Goal: Task Accomplishment & Management: Manage account settings

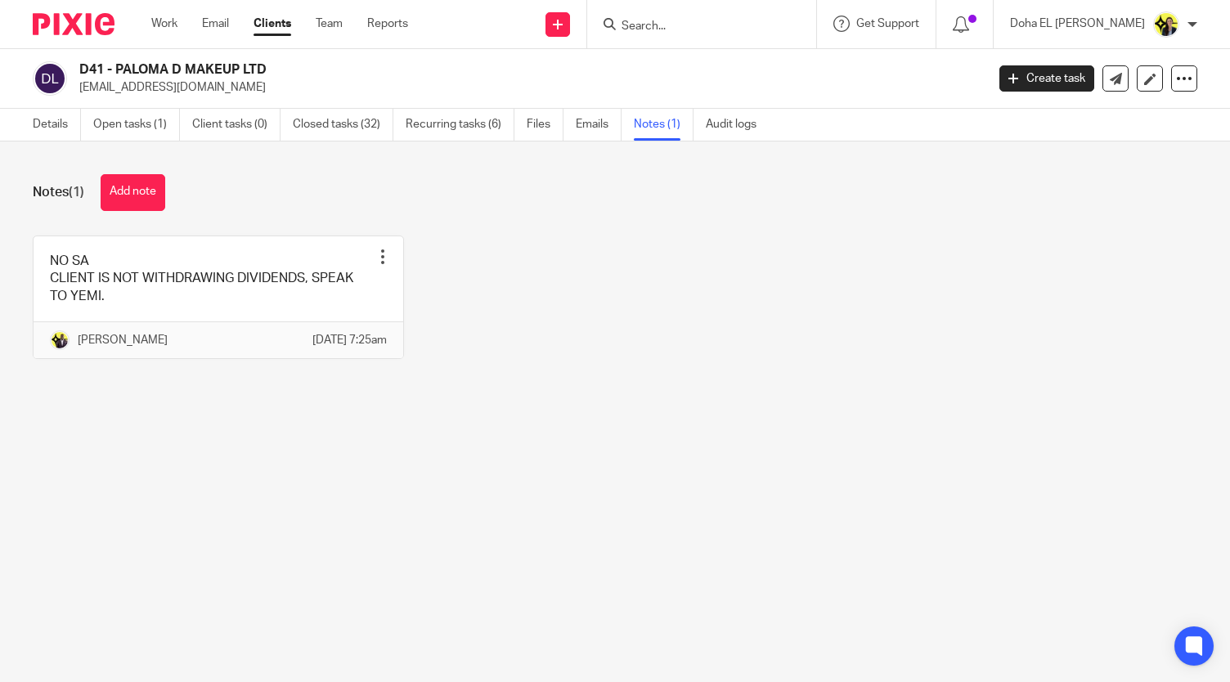
click at [749, 30] on input "Search" at bounding box center [693, 27] width 147 height 15
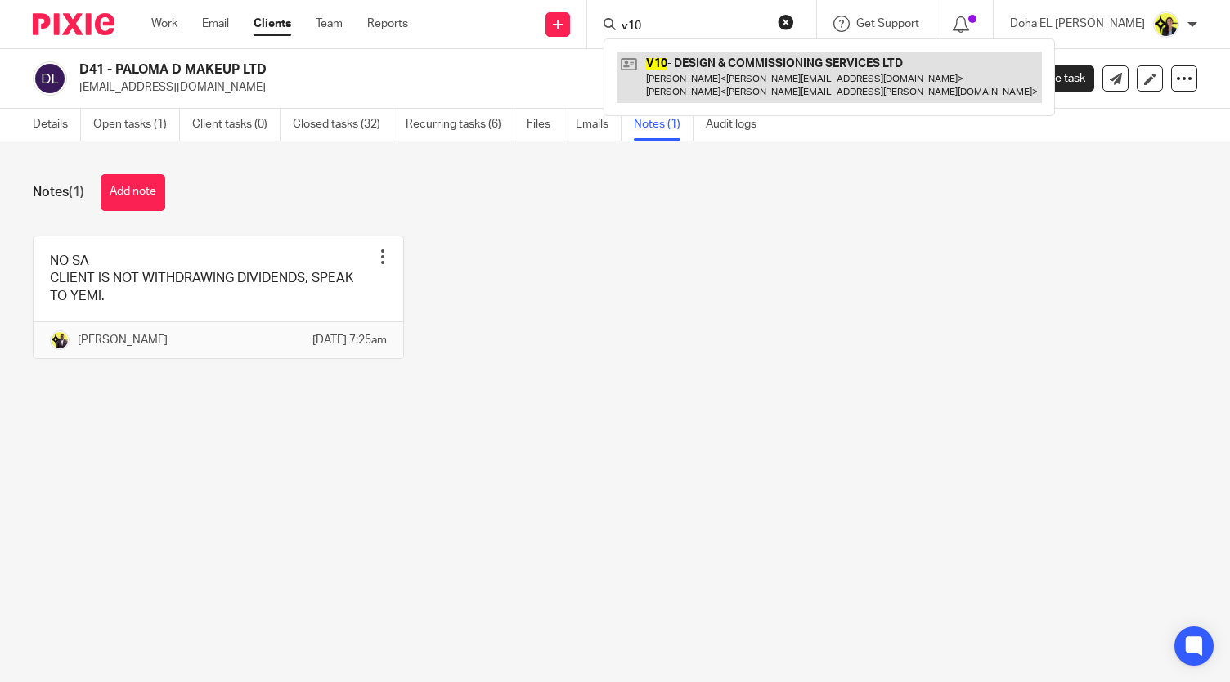
type input "v10"
click at [741, 99] on link at bounding box center [829, 77] width 425 height 51
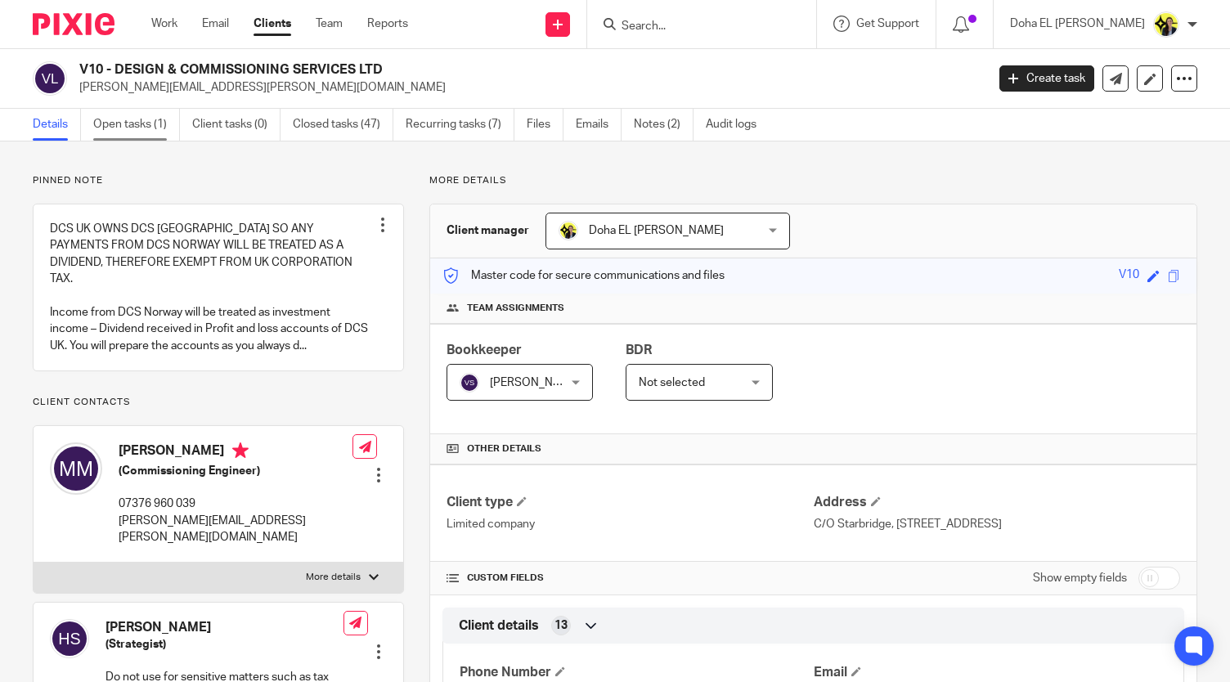
click at [150, 119] on link "Open tasks (1)" at bounding box center [136, 125] width 87 height 32
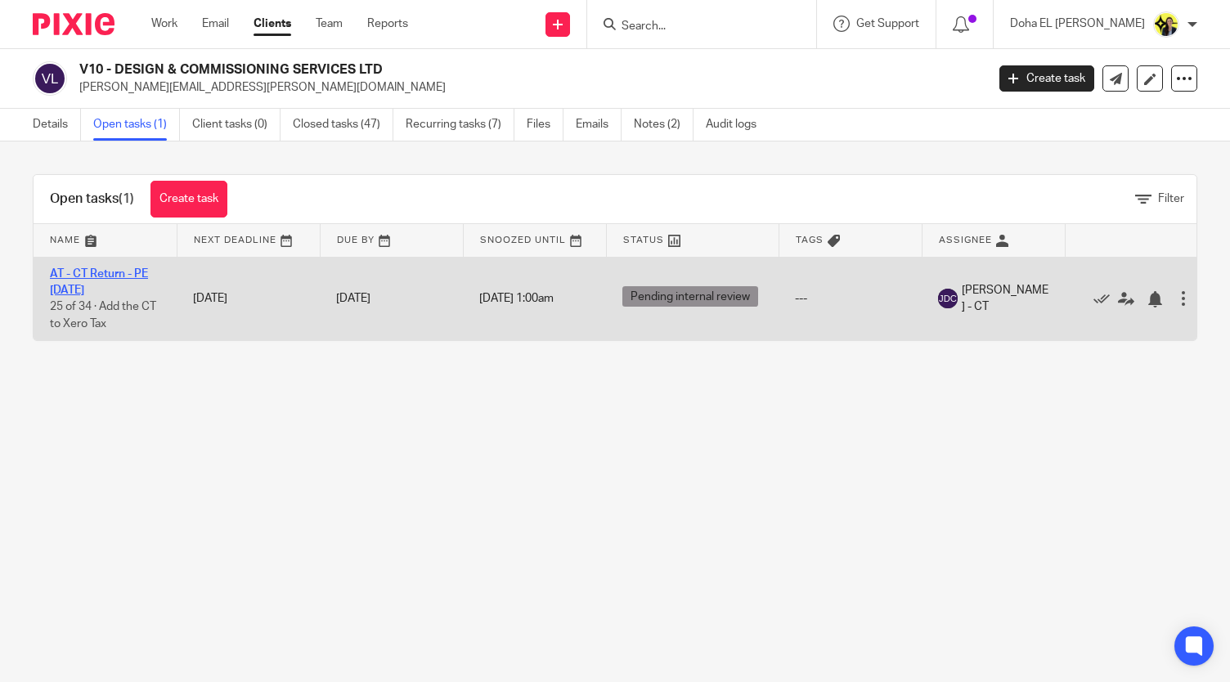
click at [115, 272] on link "AT - CT Return - PE 31-01-2025" at bounding box center [99, 282] width 98 height 28
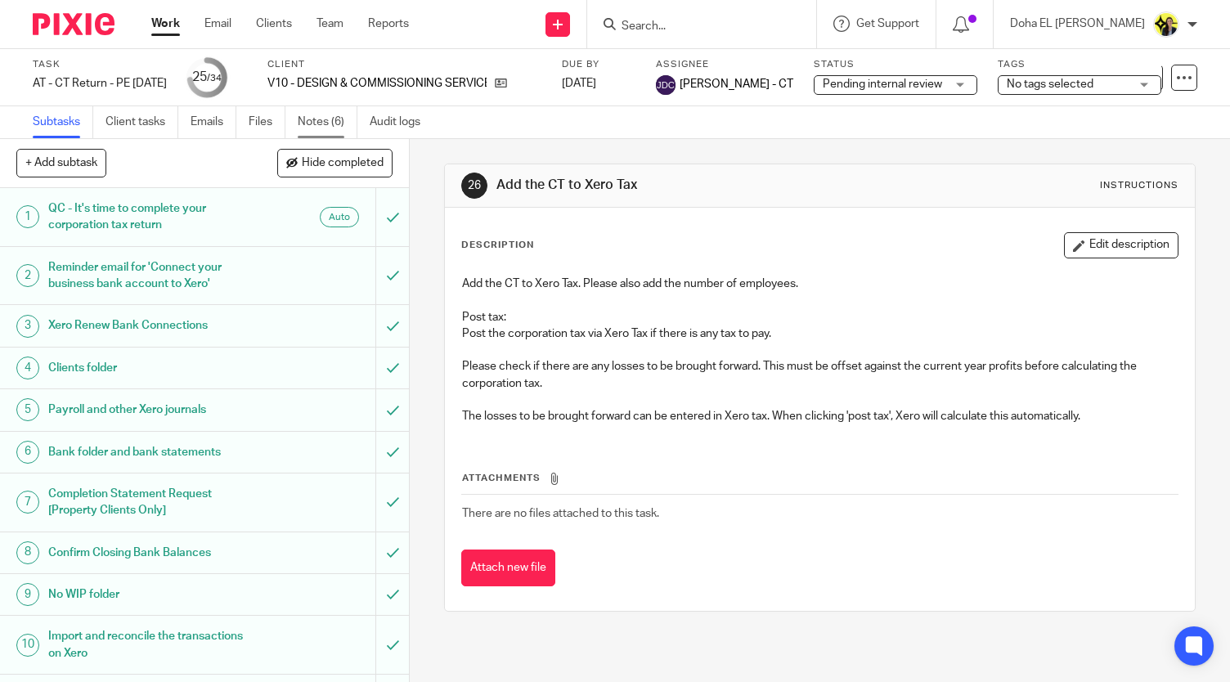
click at [312, 128] on link "Notes (6)" at bounding box center [328, 122] width 60 height 32
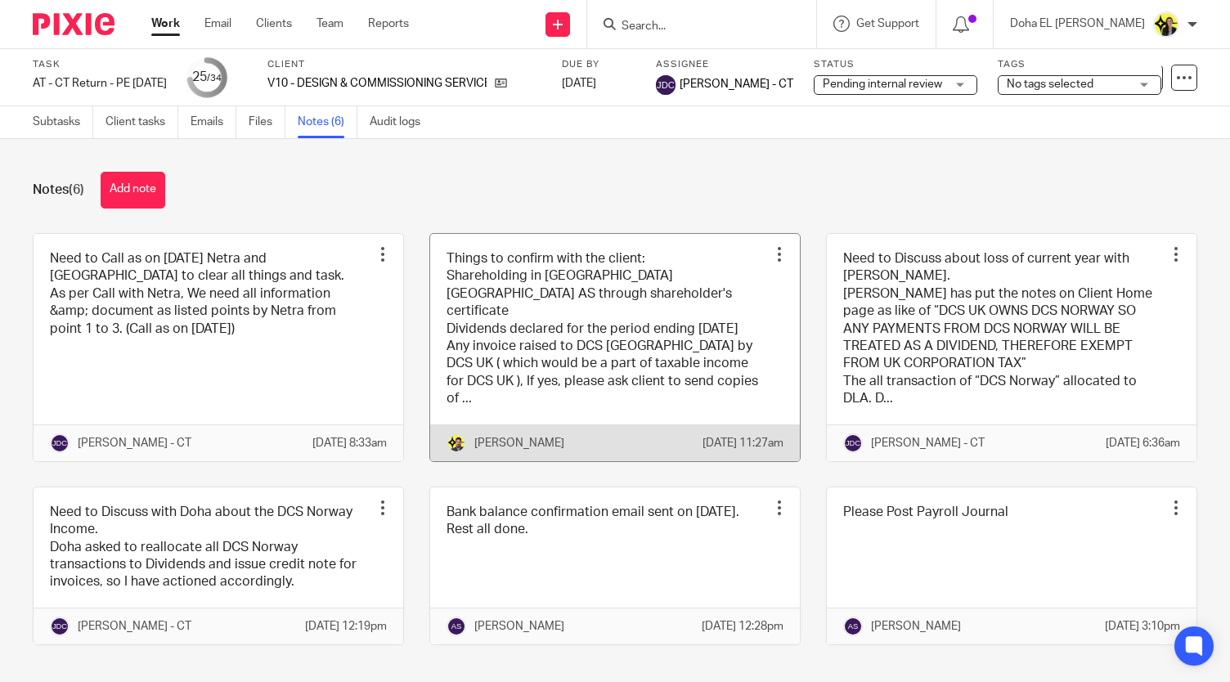
click at [677, 349] on link at bounding box center [615, 347] width 370 height 227
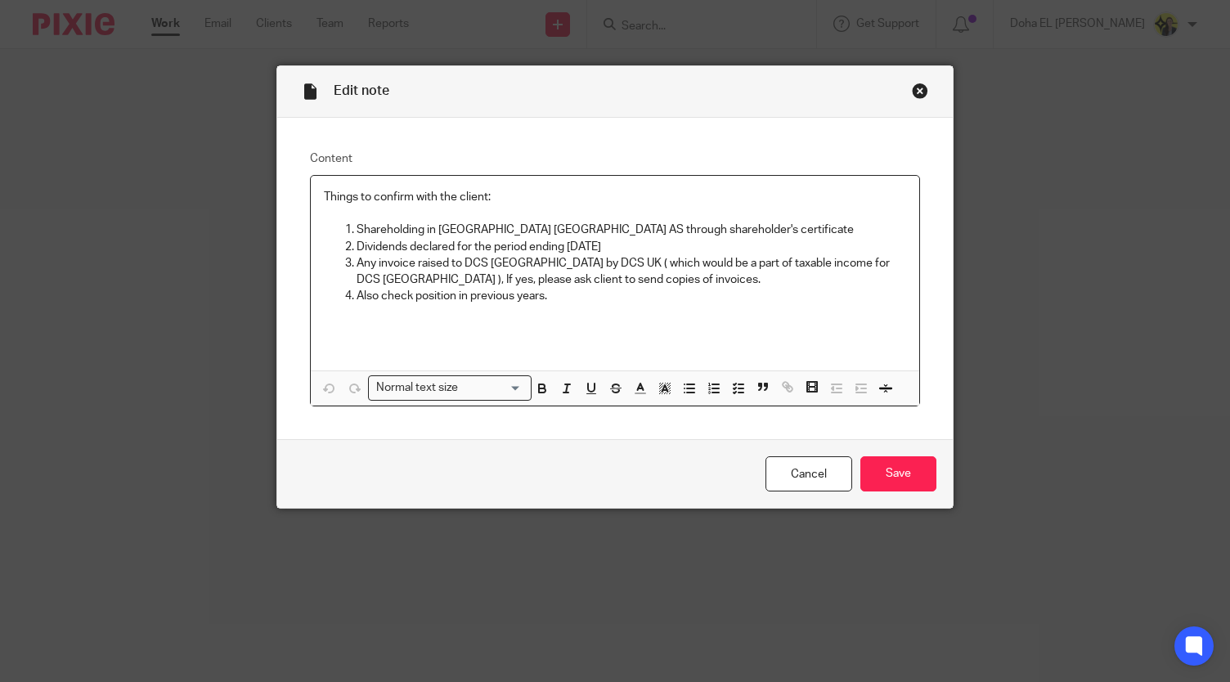
click at [438, 235] on p "Shareholding in DCS Norway AS through shareholder's certificate" at bounding box center [631, 230] width 549 height 16
click at [417, 272] on p "Any invoice raised to DCS Norway by DCS UK ( which would be a part of taxable i…" at bounding box center [631, 272] width 549 height 34
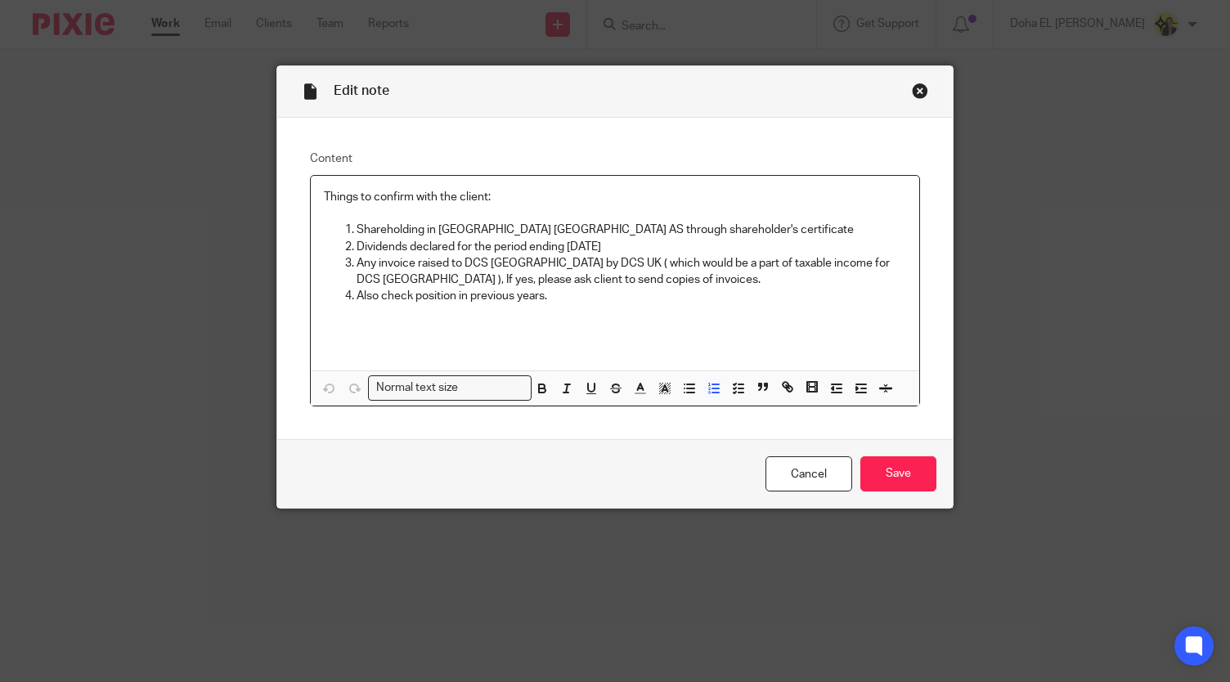
click at [438, 315] on div "Things to confirm with the client: Shareholding in DCS Norway AS through shareh…" at bounding box center [615, 273] width 608 height 195
click at [790, 474] on link "Cancel" at bounding box center [809, 473] width 87 height 35
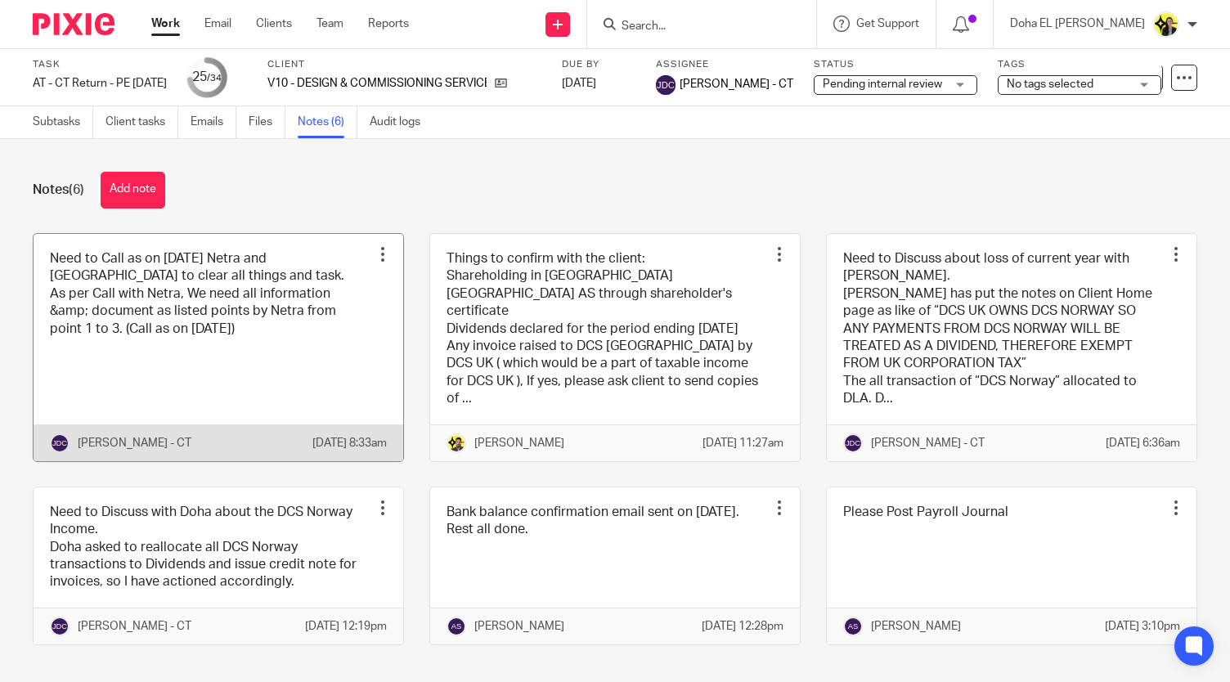
click at [70, 381] on link at bounding box center [219, 347] width 370 height 227
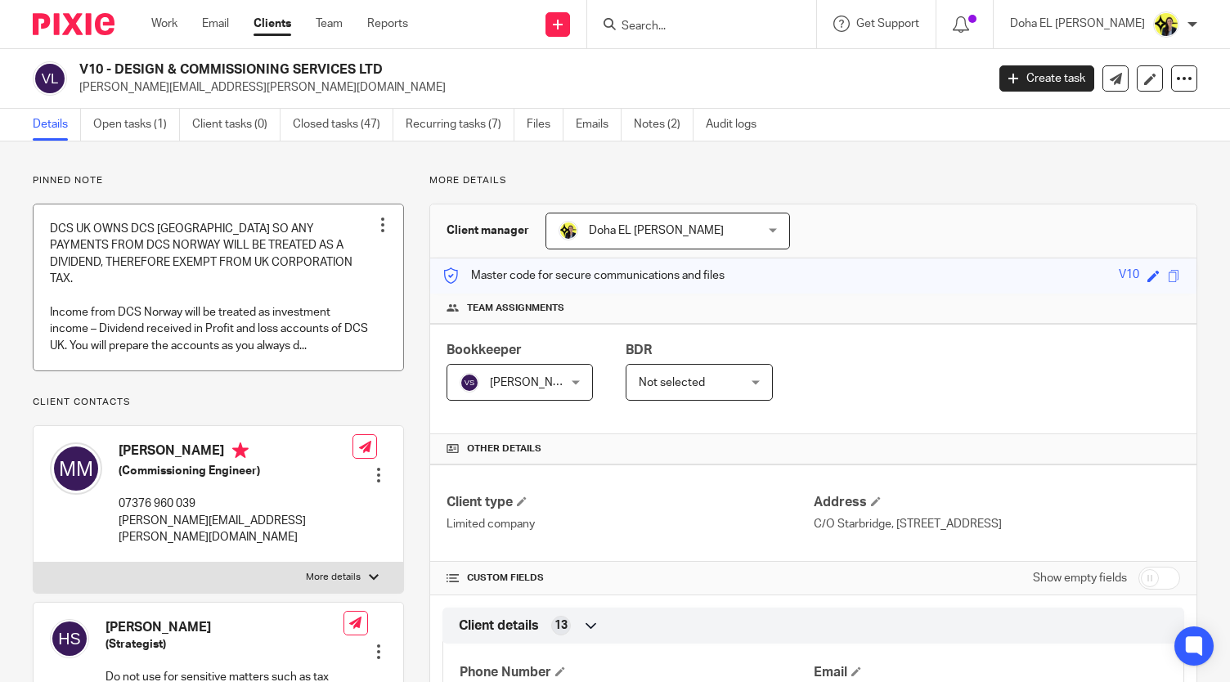
click at [88, 268] on link at bounding box center [219, 288] width 370 height 166
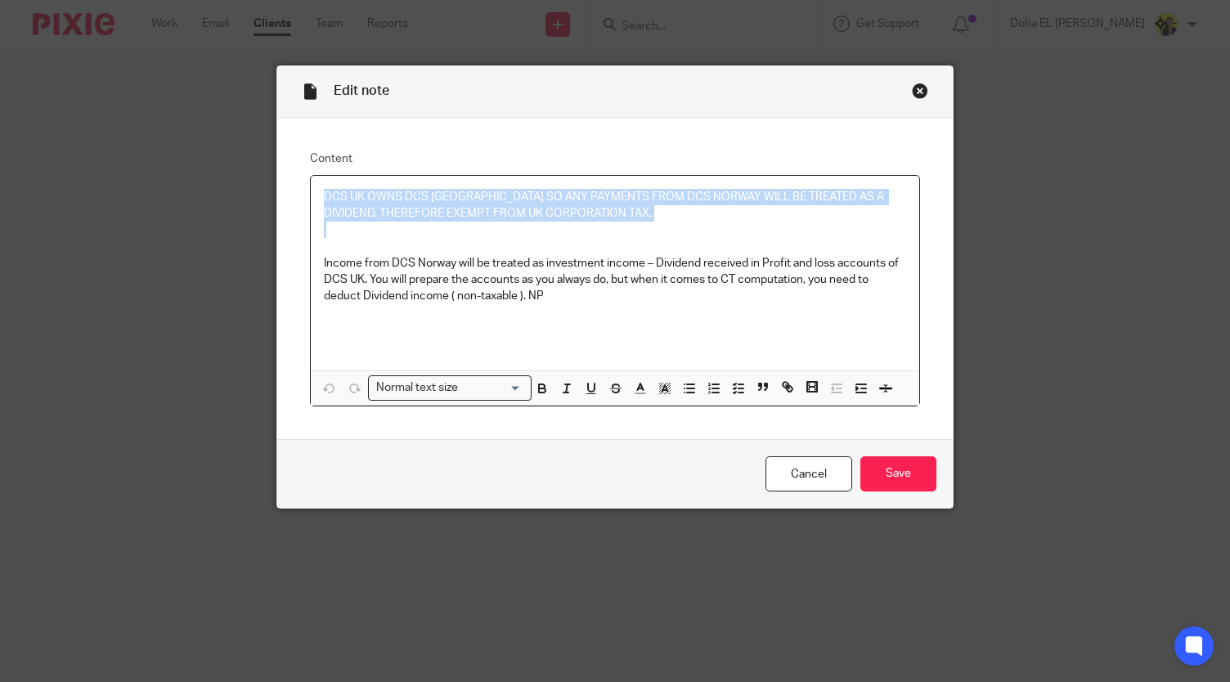
drag, startPoint x: 599, startPoint y: 226, endPoint x: 308, endPoint y: 169, distance: 296.8
click at [310, 169] on fieldset "Content DCS UK OWNS DCS [GEOGRAPHIC_DATA] SO ANY PAYMENTS FROM DCS NORWAY WILL …" at bounding box center [614, 279] width 609 height 257
click at [789, 483] on link "Cancel" at bounding box center [809, 473] width 87 height 35
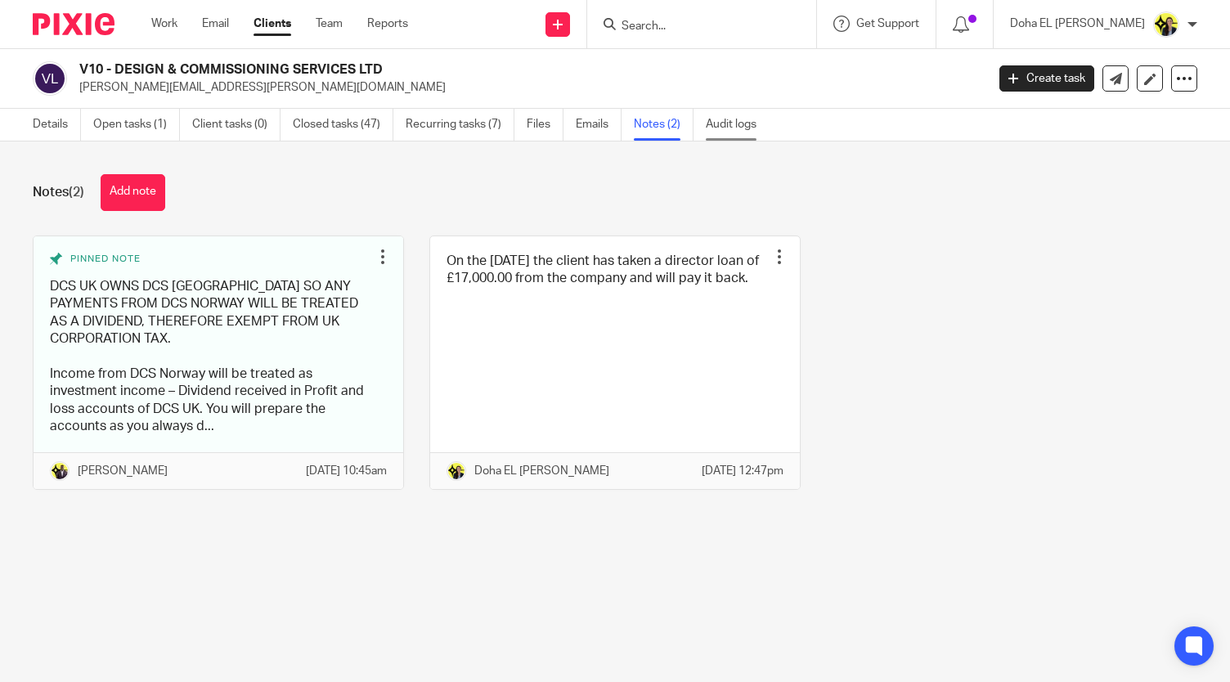
drag, startPoint x: 705, startPoint y: 130, endPoint x: 715, endPoint y: 127, distance: 10.3
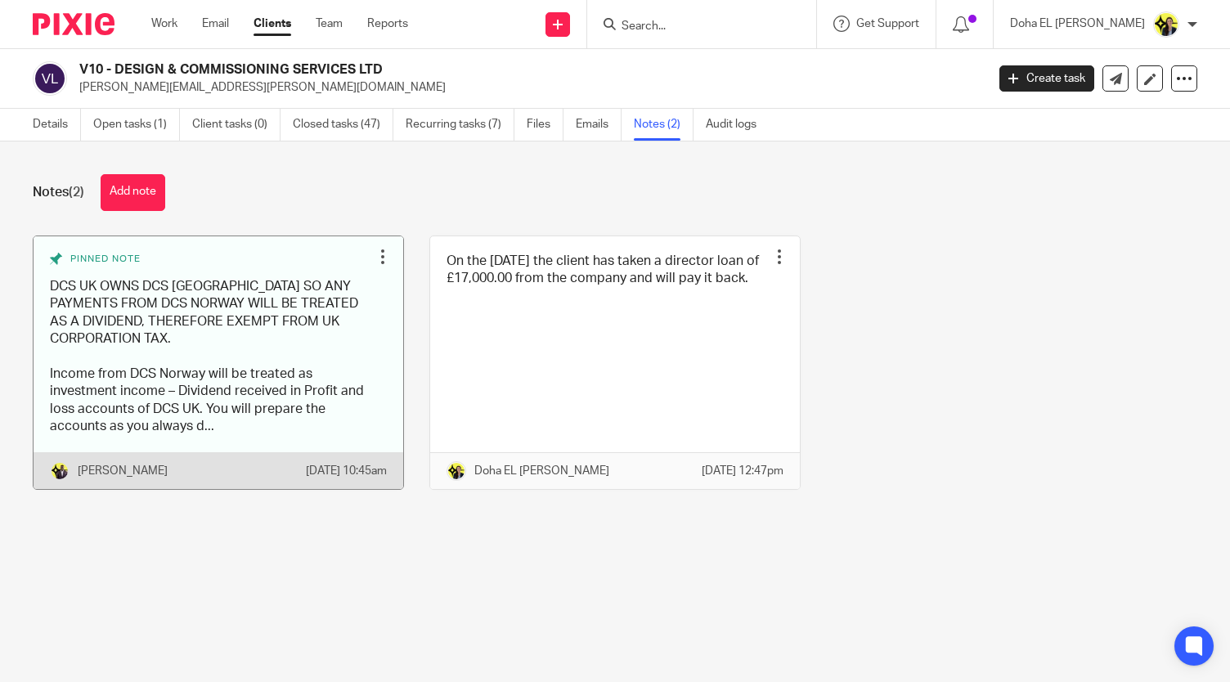
click at [245, 360] on link at bounding box center [219, 362] width 370 height 253
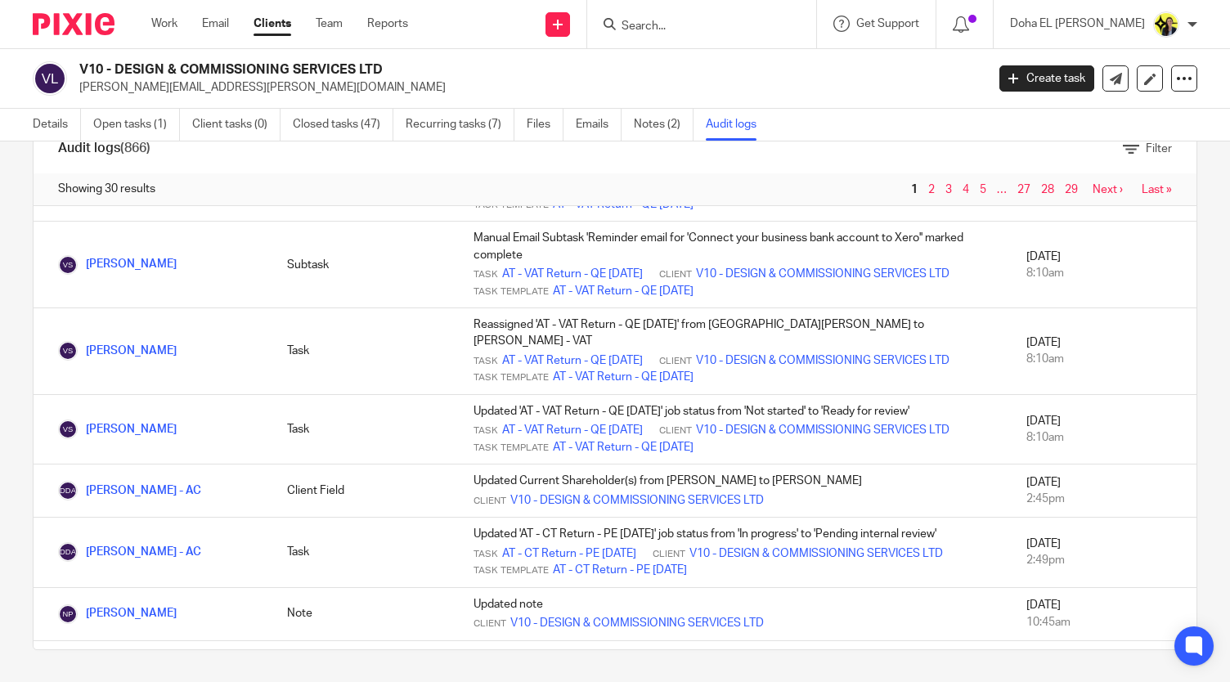
scroll to position [1530, 0]
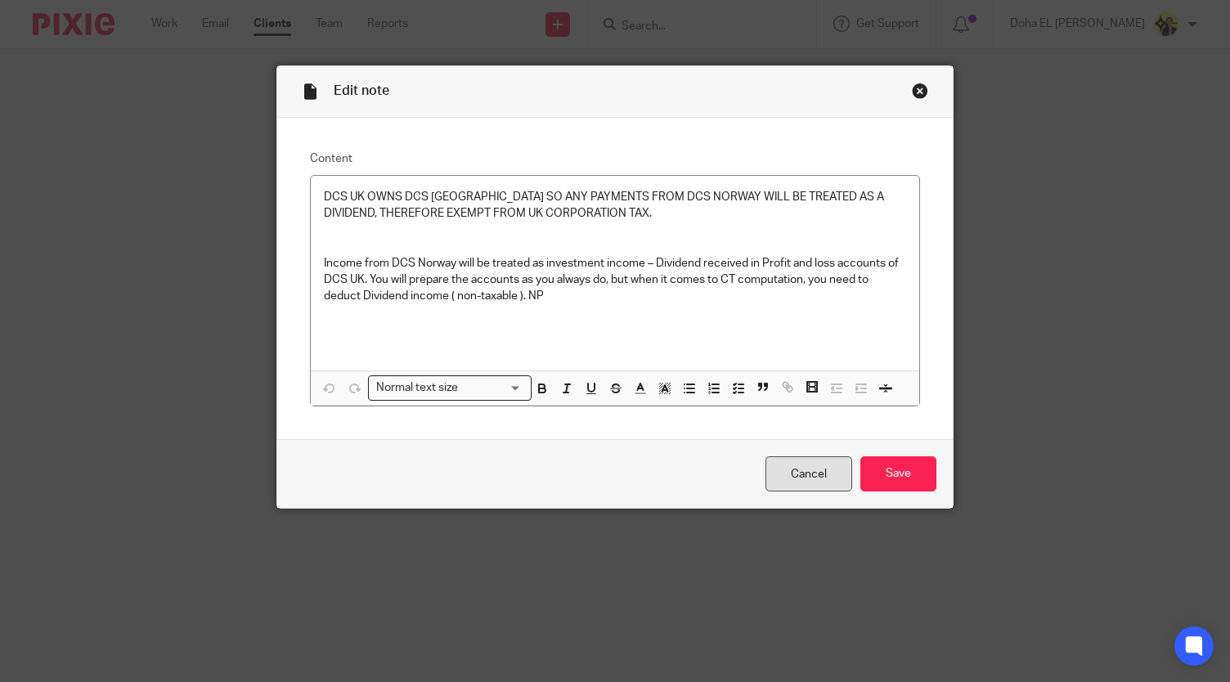
click at [787, 488] on link "Cancel" at bounding box center [809, 473] width 87 height 35
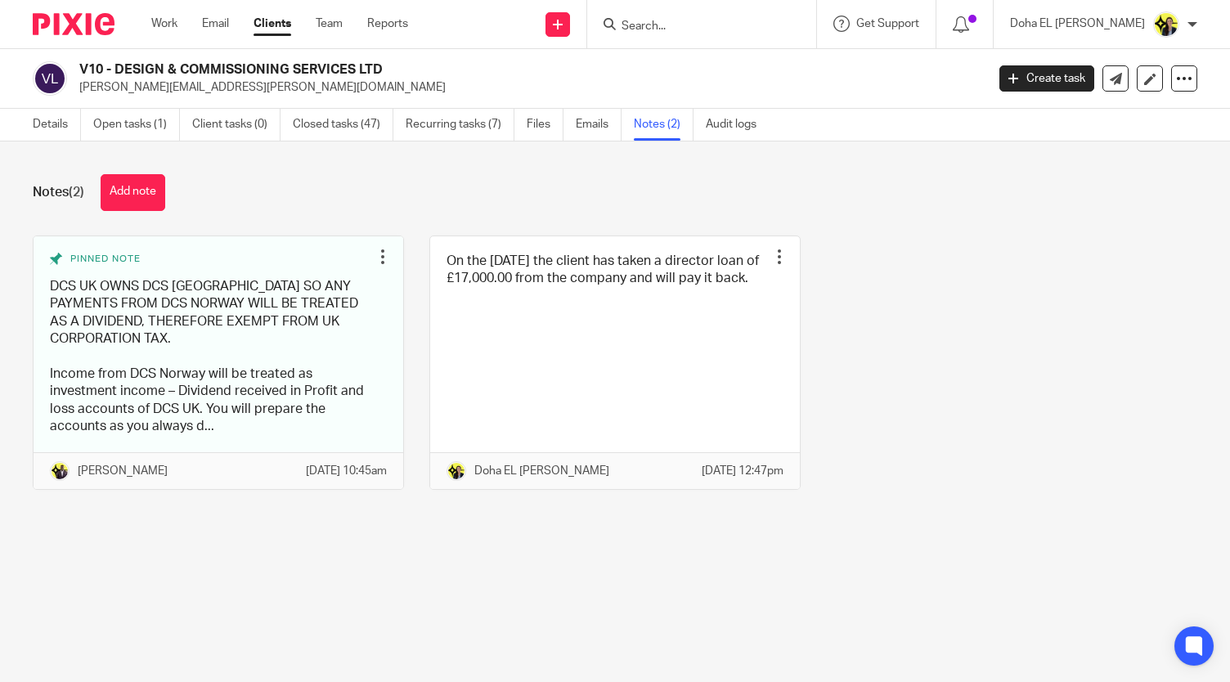
click at [259, 73] on h2 "V10 - DESIGN & COMMISSIONING SERVICES LTD" at bounding box center [437, 69] width 717 height 17
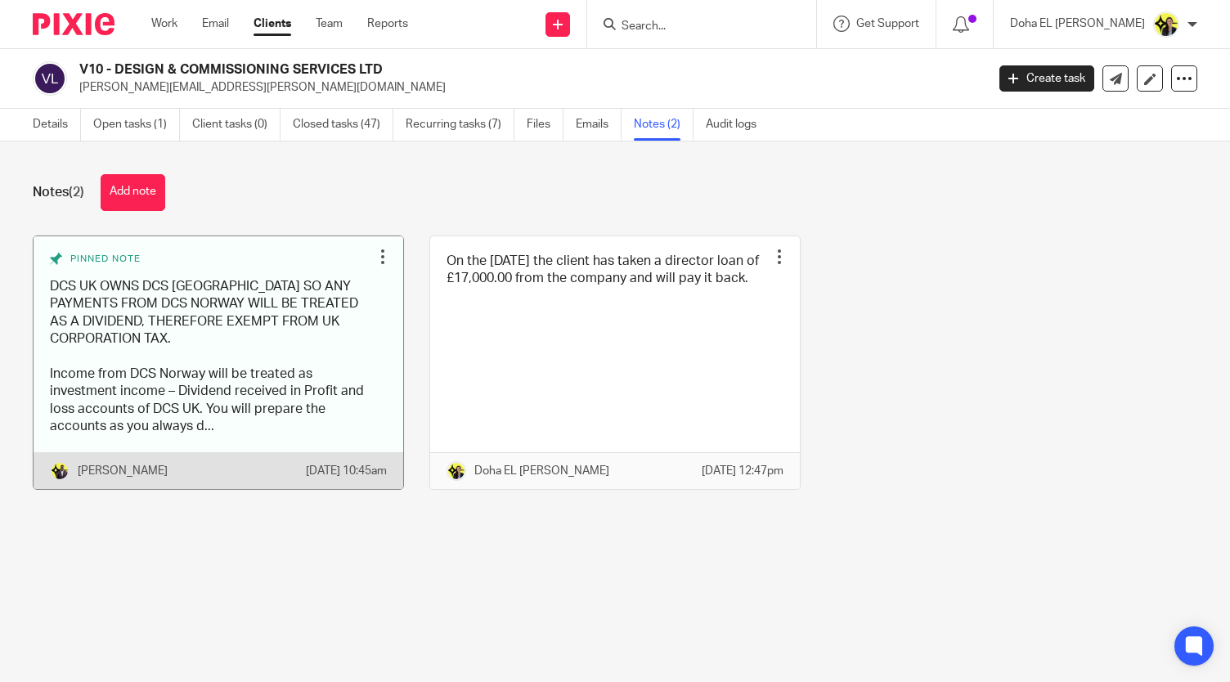
click at [241, 290] on link at bounding box center [219, 362] width 370 height 253
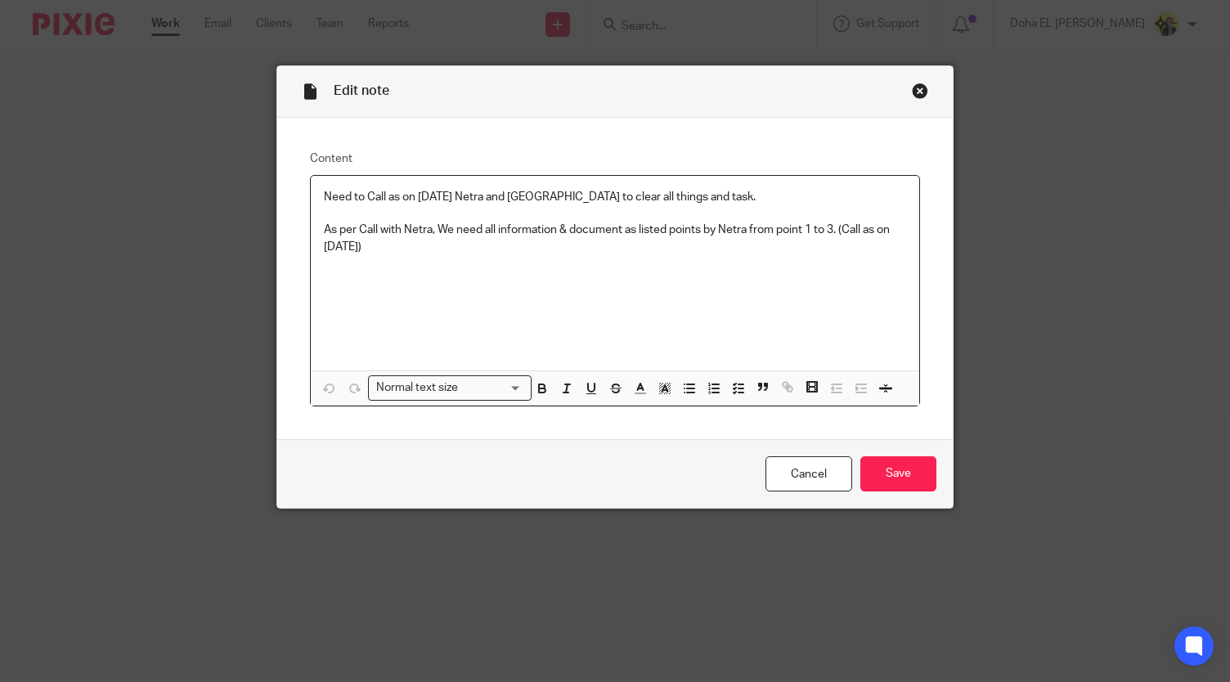
click at [149, 307] on div "Edit note Content Need to Call as on [DATE] Netra and [GEOGRAPHIC_DATA] to clea…" at bounding box center [615, 341] width 1230 height 682
click at [816, 476] on link "Cancel" at bounding box center [809, 473] width 87 height 35
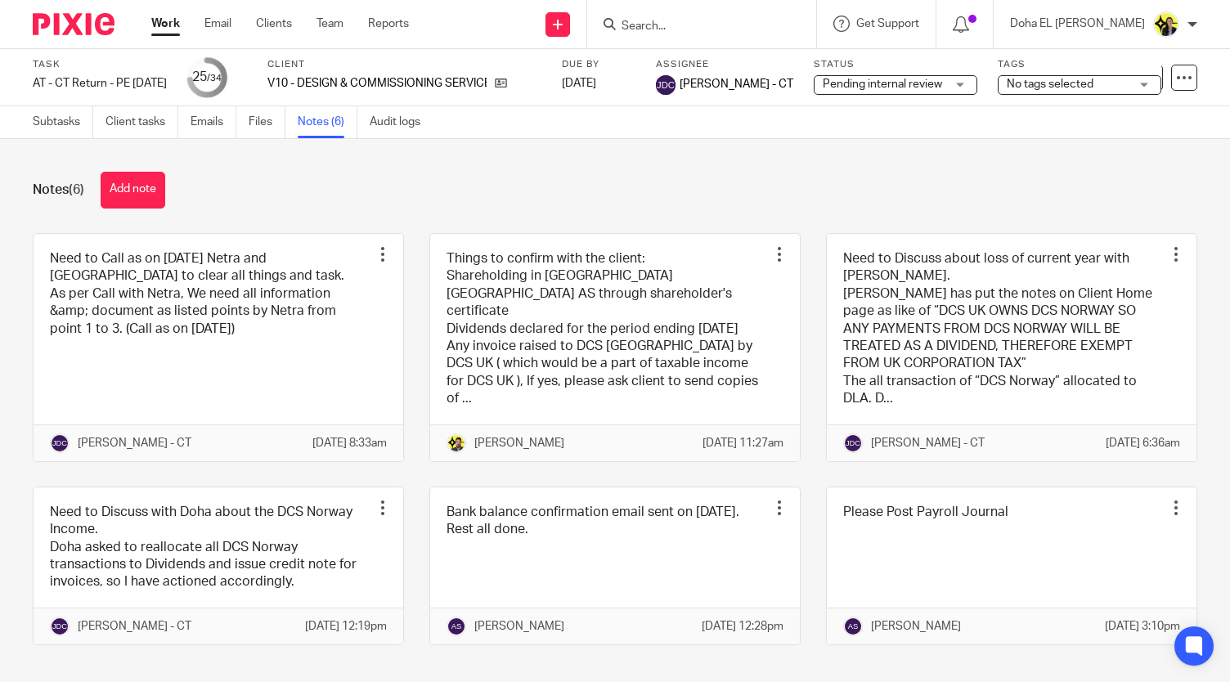
click at [677, 189] on div "Notes (6) Add note" at bounding box center [615, 190] width 1165 height 37
click at [131, 199] on button "Add note" at bounding box center [133, 190] width 65 height 37
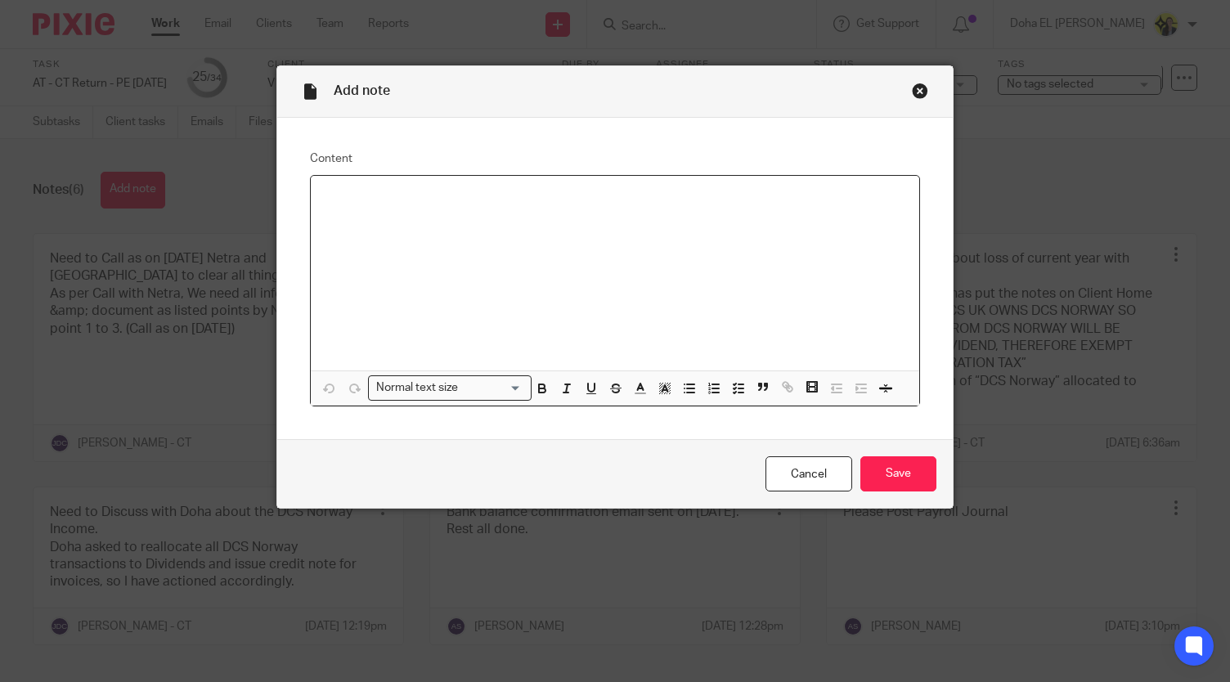
click at [353, 269] on div at bounding box center [615, 273] width 608 height 195
click at [366, 255] on div at bounding box center [615, 273] width 608 height 195
click at [420, 196] on p "Netra to discuss this with Yemi" at bounding box center [615, 197] width 582 height 16
click at [605, 197] on p "Netra to discuss these accounts with Yemi" at bounding box center [615, 197] width 582 height 16
click at [892, 465] on input "Save" at bounding box center [899, 473] width 76 height 35
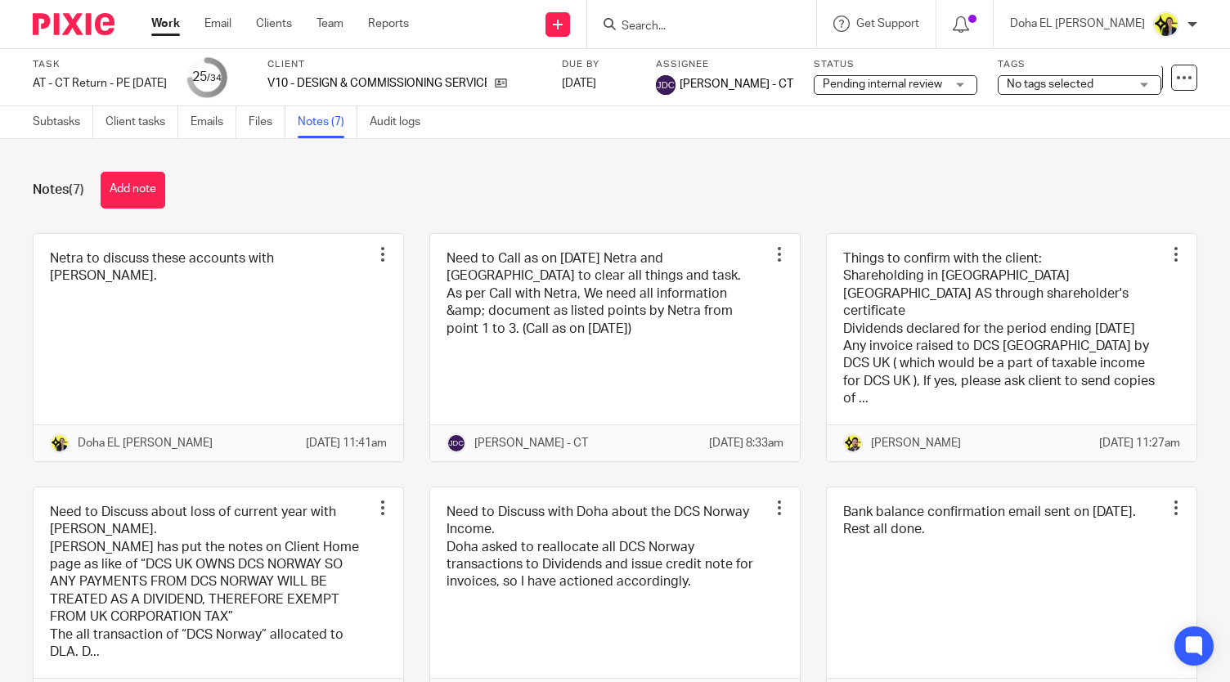
click at [645, 144] on div "Notes (7) Add note Netra to discuss these accounts with Yemi. Edit note Delete …" at bounding box center [615, 410] width 1230 height 543
click at [47, 123] on link "Subtasks" at bounding box center [63, 122] width 61 height 32
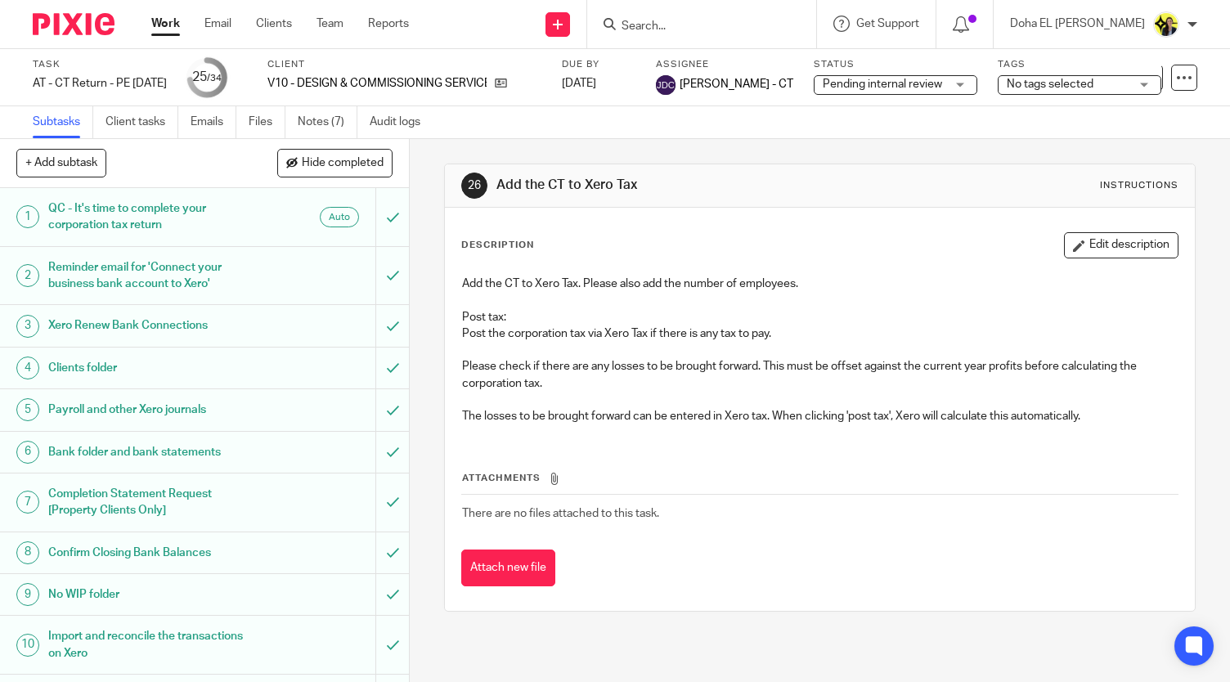
click at [727, 90] on span "[PERSON_NAME] - CT" at bounding box center [737, 84] width 114 height 16
click at [708, 58] on label "Assignee" at bounding box center [724, 64] width 137 height 13
click at [712, 87] on span "[PERSON_NAME] - CT" at bounding box center [737, 84] width 114 height 16
click at [507, 91] on link at bounding box center [497, 83] width 20 height 16
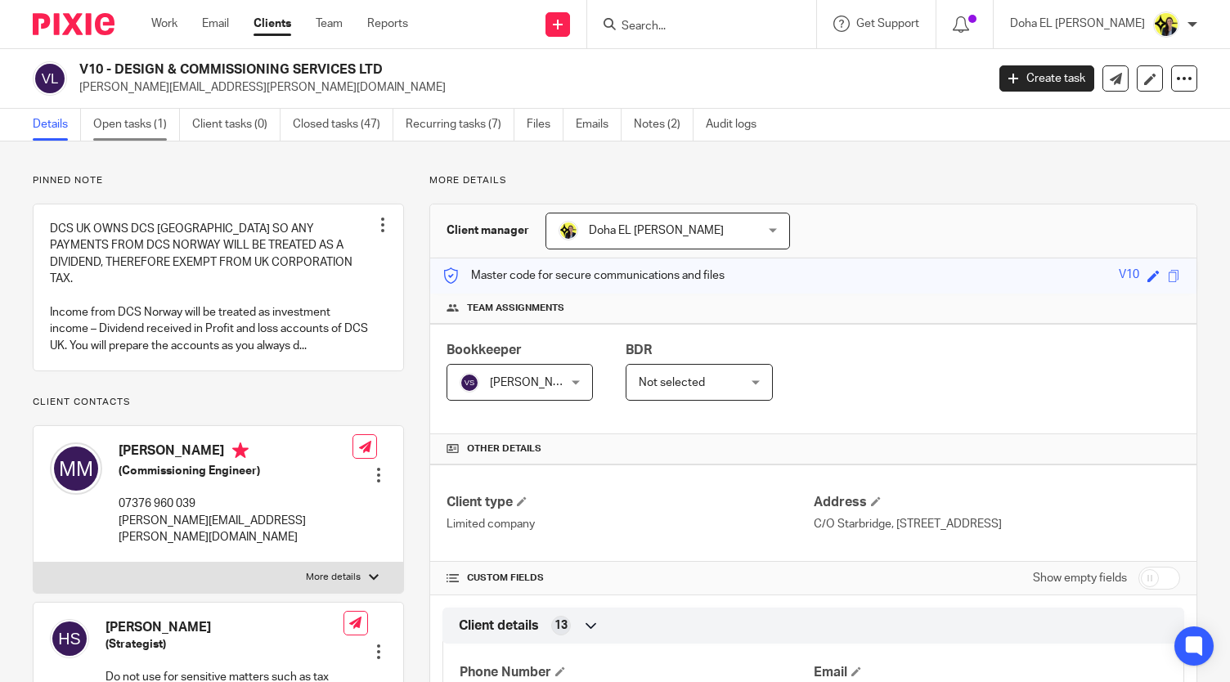
click at [146, 132] on link "Open tasks (1)" at bounding box center [136, 125] width 87 height 32
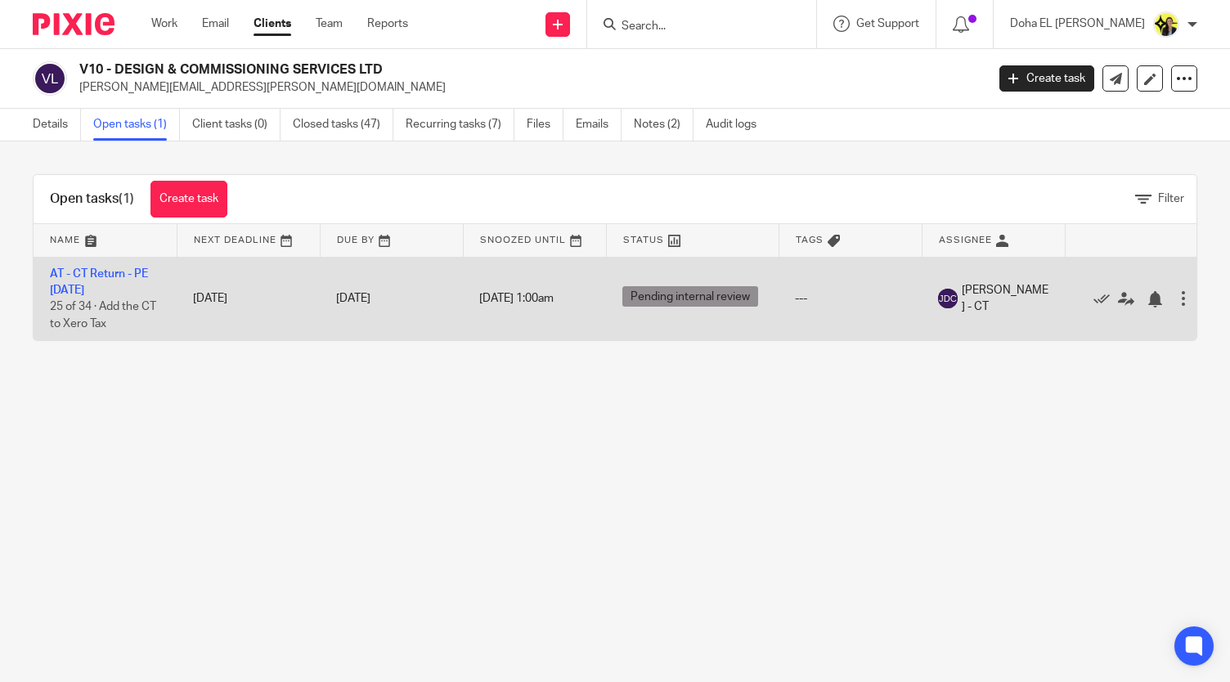
click at [991, 291] on span "[PERSON_NAME] - CT" at bounding box center [1005, 299] width 87 height 34
click at [118, 279] on td "AT - CT Return - PE [DATE] 25 of 34 · Add the CT to Xero Tax" at bounding box center [105, 298] width 143 height 83
click at [118, 269] on link "AT - CT Return - PE [DATE]" at bounding box center [99, 282] width 98 height 28
click at [1125, 295] on icon at bounding box center [1126, 299] width 16 height 16
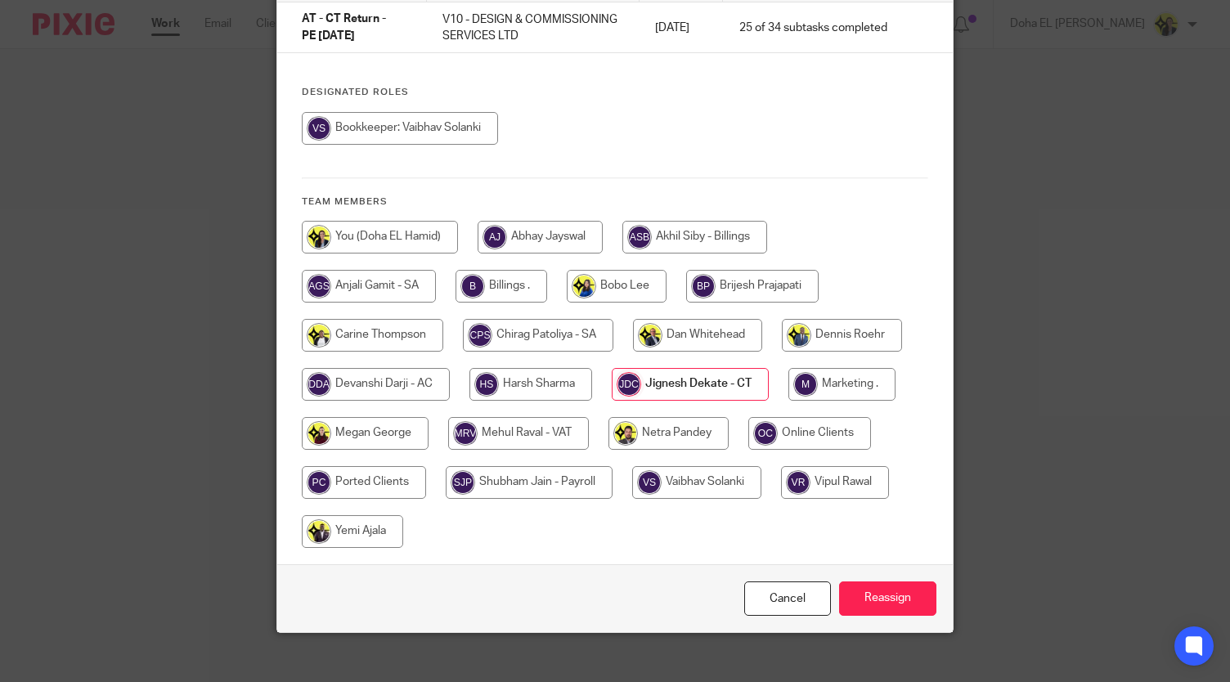
scroll to position [178, 0]
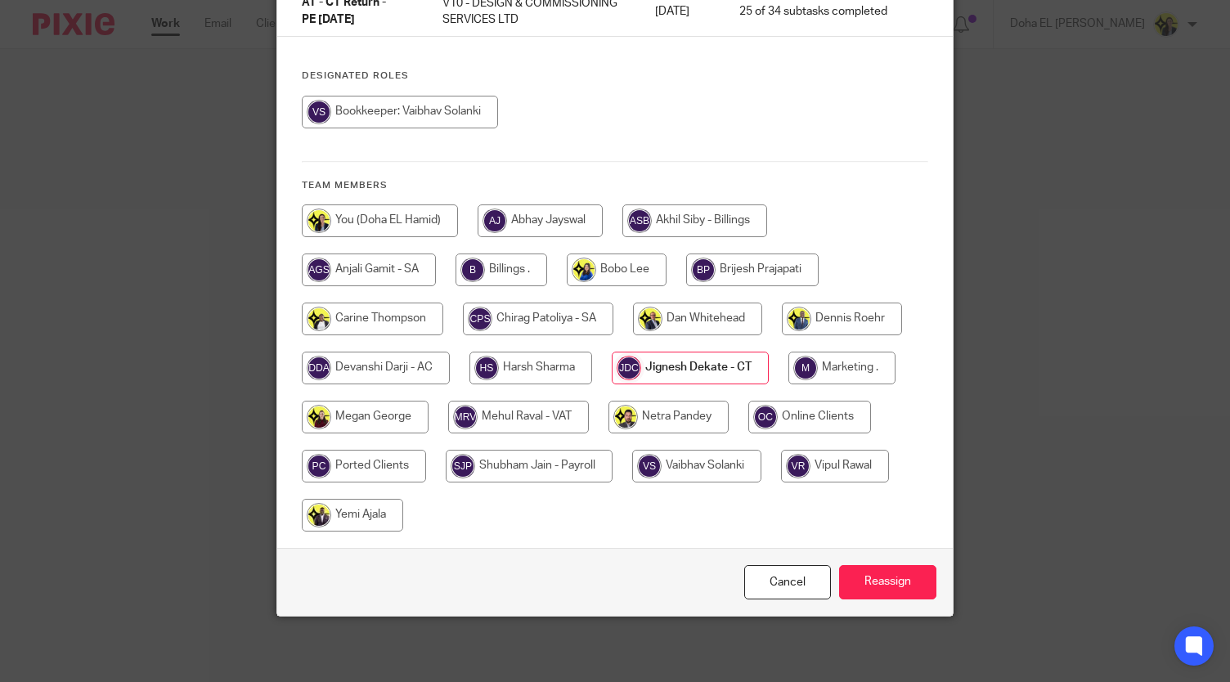
click at [672, 414] on input "radio" at bounding box center [669, 417] width 120 height 33
radio input "true"
click at [896, 592] on input "Reassign" at bounding box center [887, 582] width 97 height 35
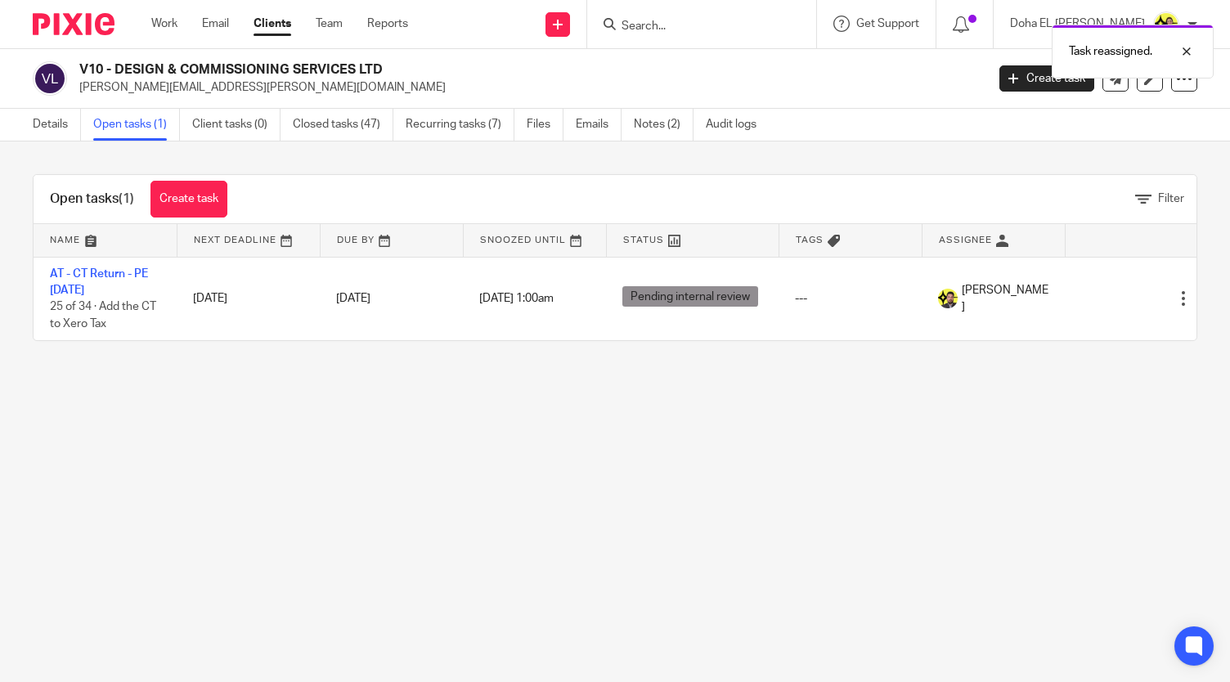
click at [555, 456] on main "V10 - DESIGN & COMMISSIONING SERVICES LTD marcel.vm@dcsnorway.com Create task U…" at bounding box center [615, 341] width 1230 height 682
click at [761, 19] on div "Task reassigned." at bounding box center [914, 47] width 599 height 62
click at [735, 18] on div "Task reassigned." at bounding box center [914, 47] width 599 height 62
click at [712, 30] on div "Task reassigned." at bounding box center [914, 47] width 599 height 62
click at [690, 24] on div "Task reassigned." at bounding box center [914, 47] width 599 height 62
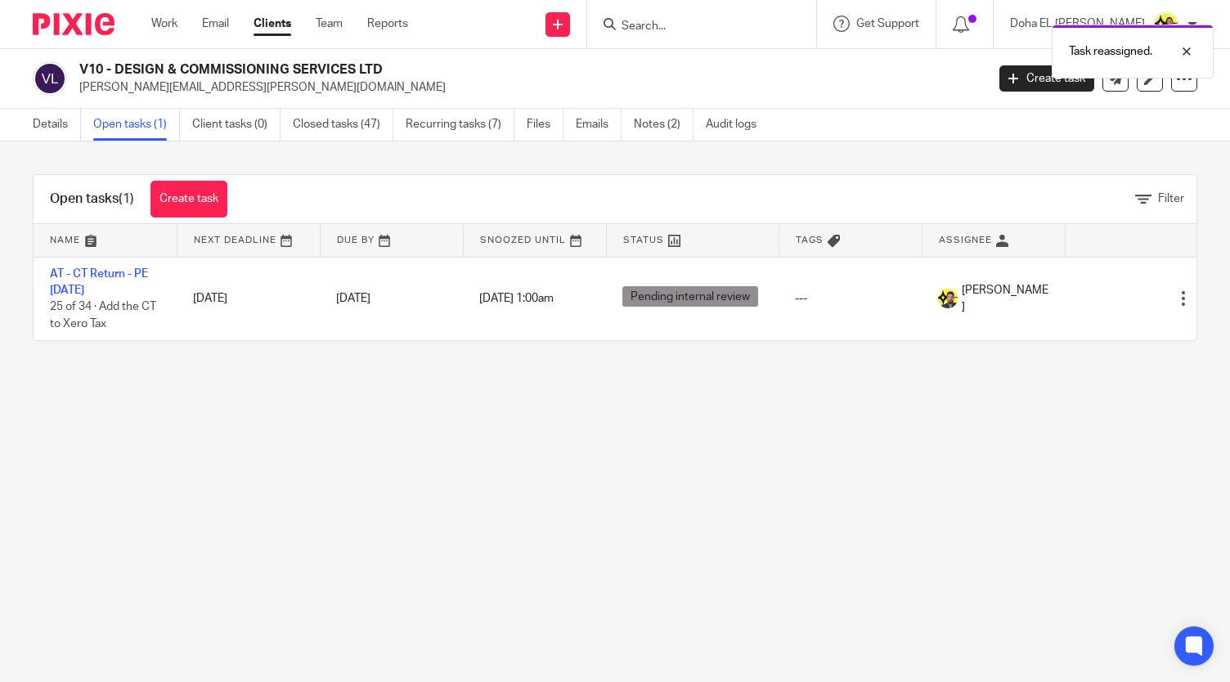
click at [710, 20] on div "Task reassigned." at bounding box center [914, 47] width 599 height 62
click at [718, 481] on main "V10 - DESIGN & COMMISSIONING SERVICES LTD marcel.vm@dcsnorway.com Create task U…" at bounding box center [615, 341] width 1230 height 682
click at [713, 24] on input "Search" at bounding box center [693, 27] width 147 height 15
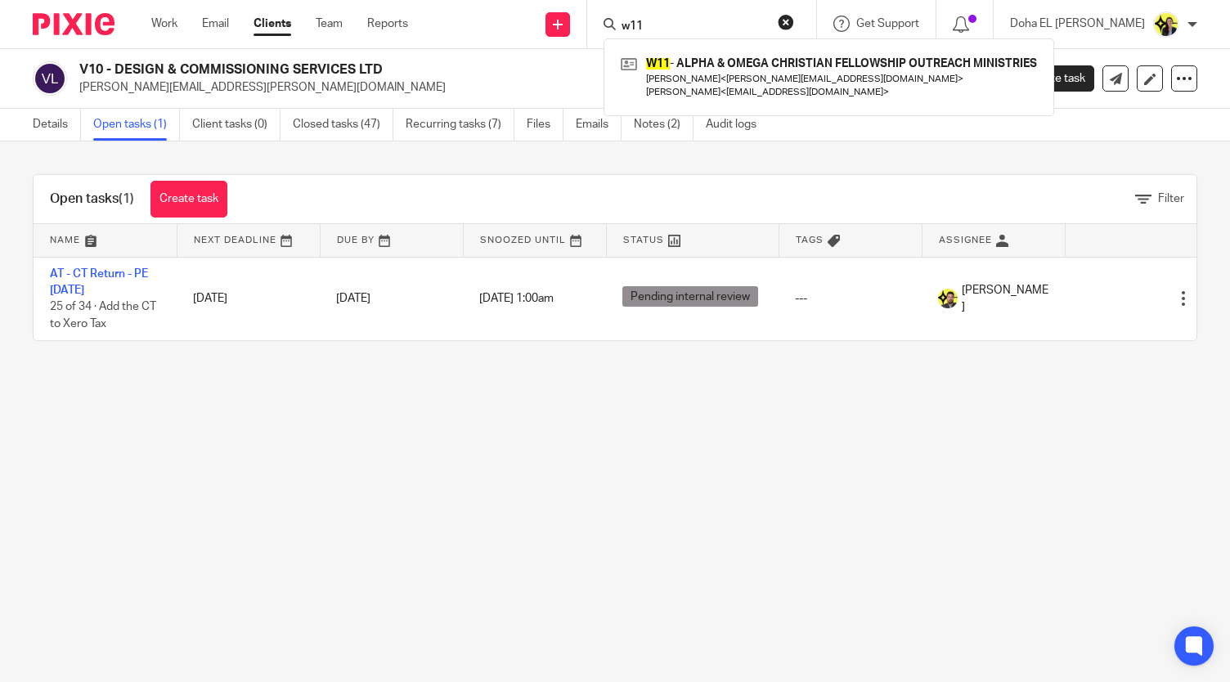
type input "w11"
click at [785, 81] on link at bounding box center [829, 77] width 425 height 51
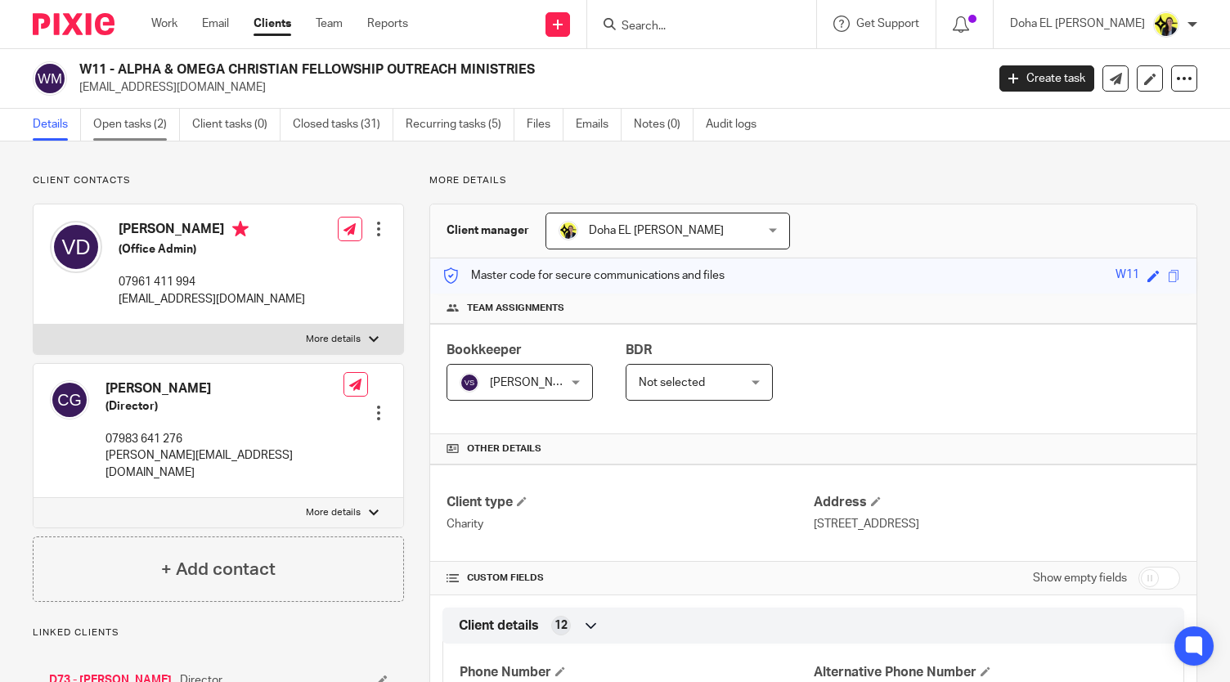
click at [124, 139] on link "Open tasks (2)" at bounding box center [136, 125] width 87 height 32
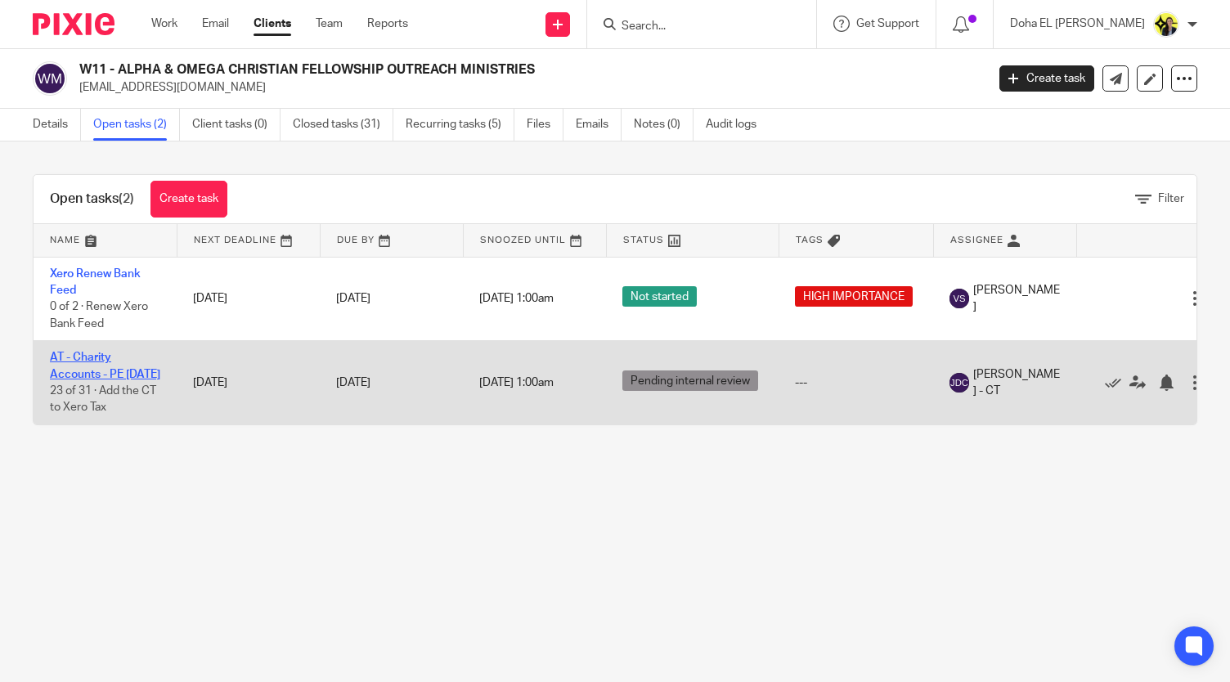
click at [82, 367] on link "AT - Charity Accounts - PE [DATE]" at bounding box center [105, 366] width 110 height 28
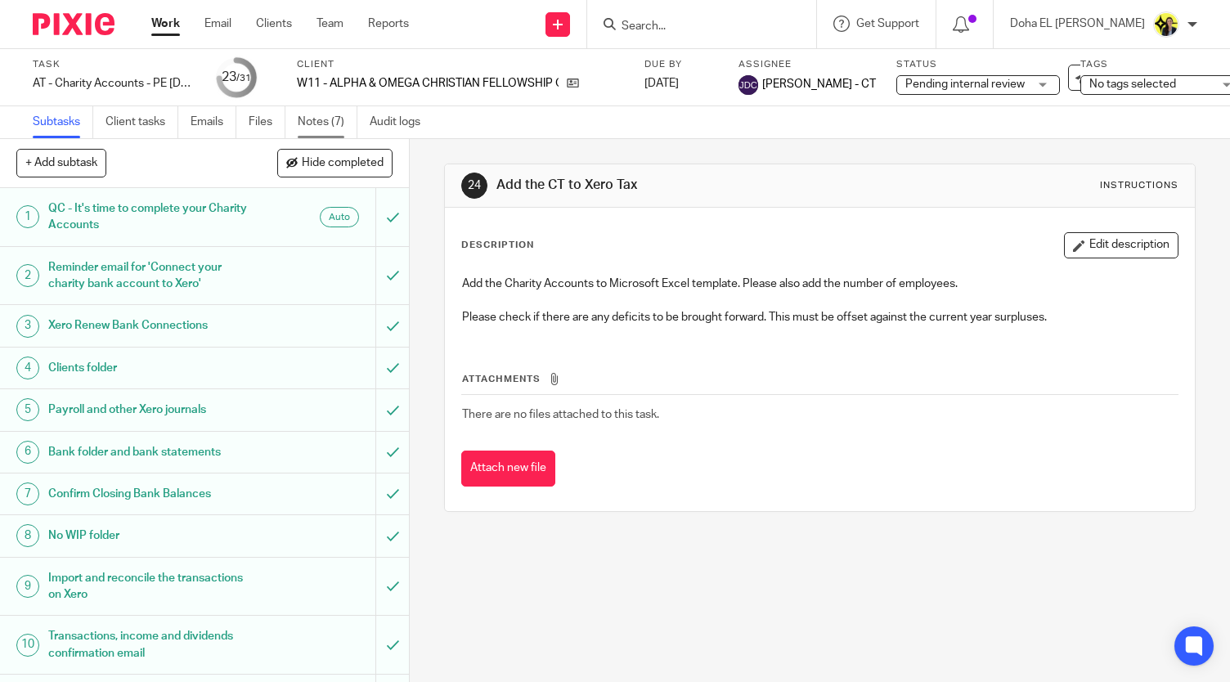
click at [321, 128] on link "Notes (7)" at bounding box center [328, 122] width 60 height 32
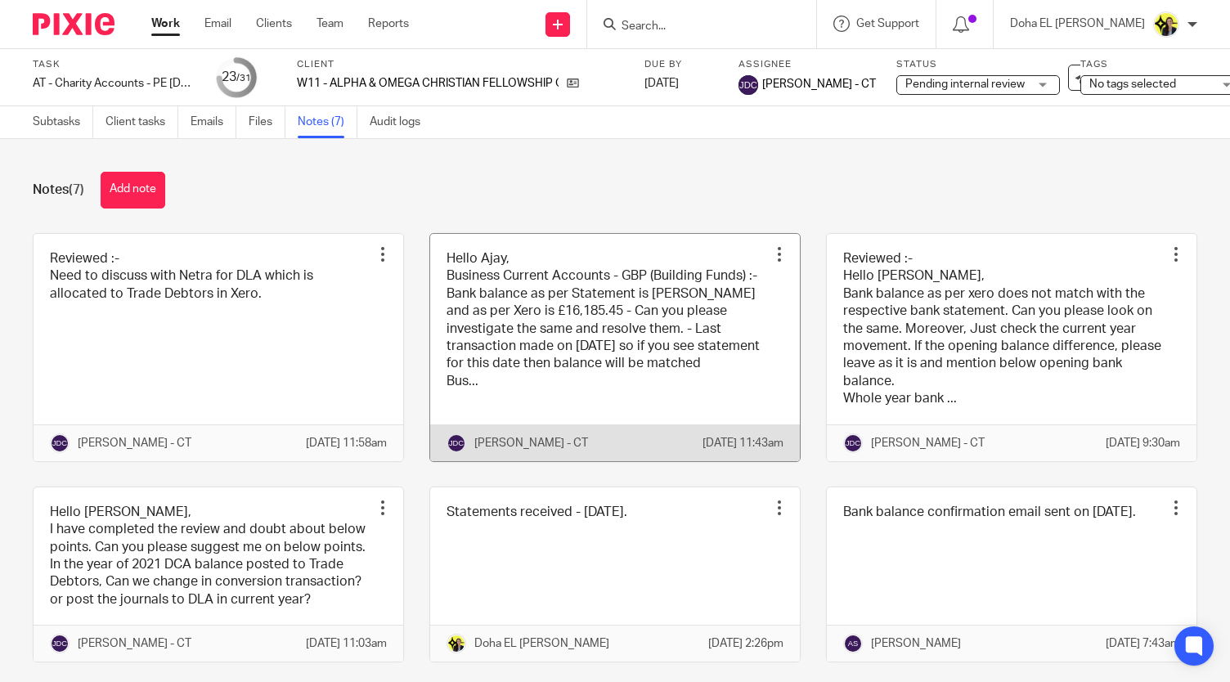
click at [565, 343] on link at bounding box center [615, 347] width 370 height 227
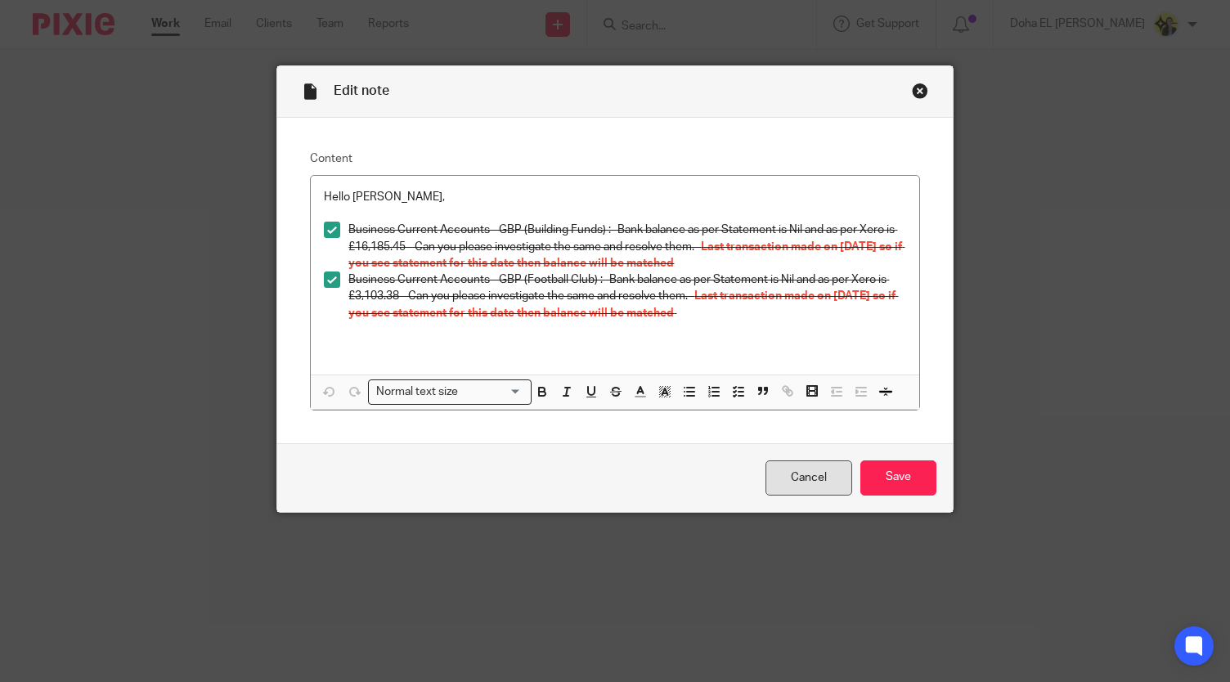
click at [794, 470] on link "Cancel" at bounding box center [809, 478] width 87 height 35
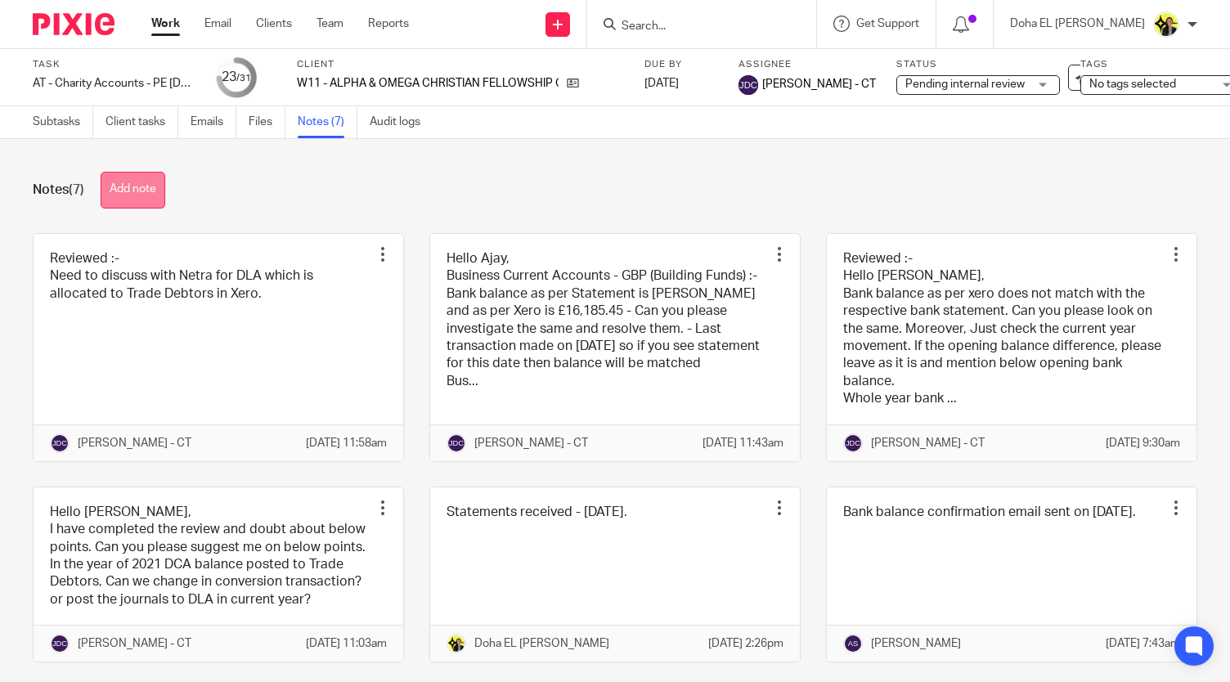
click at [141, 189] on button "Add note" at bounding box center [133, 190] width 65 height 37
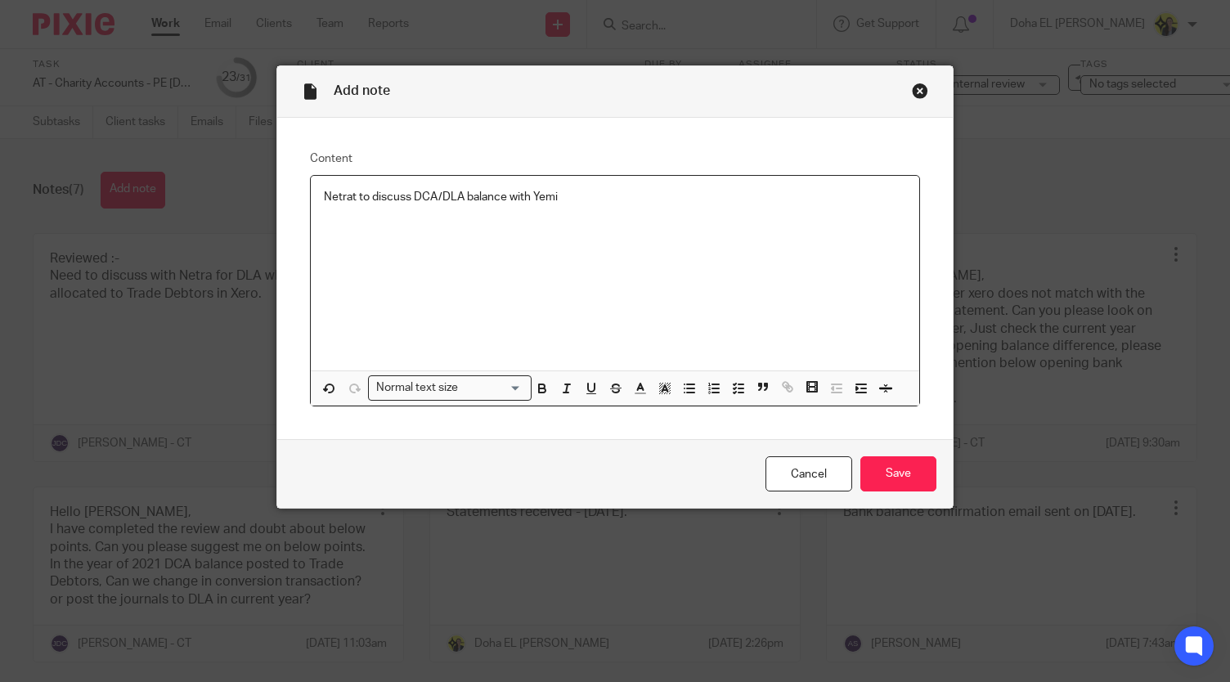
click at [350, 194] on p "Netrat to discuss DCA/DLA balance with Yemi" at bounding box center [615, 197] width 582 height 16
click at [598, 197] on p "Netra to discuss DCA/DLA balance with Yemi" at bounding box center [615, 197] width 582 height 16
click at [917, 481] on input "Save" at bounding box center [899, 473] width 76 height 35
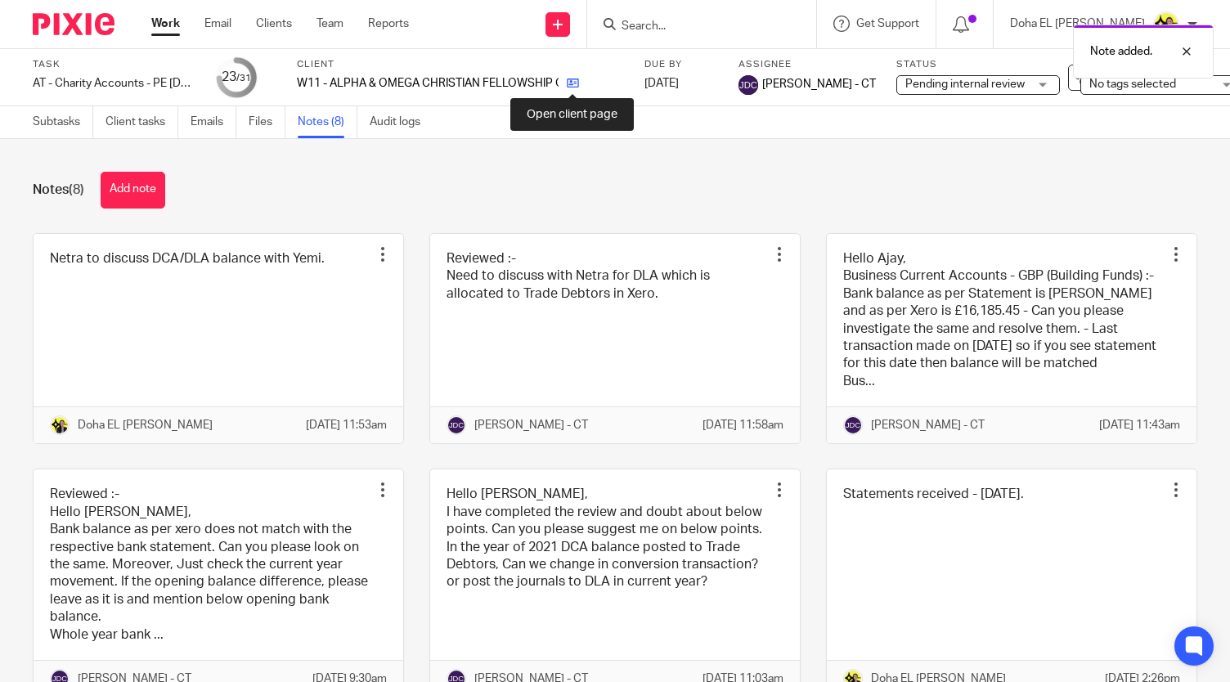
click at [573, 79] on icon at bounding box center [573, 83] width 12 height 12
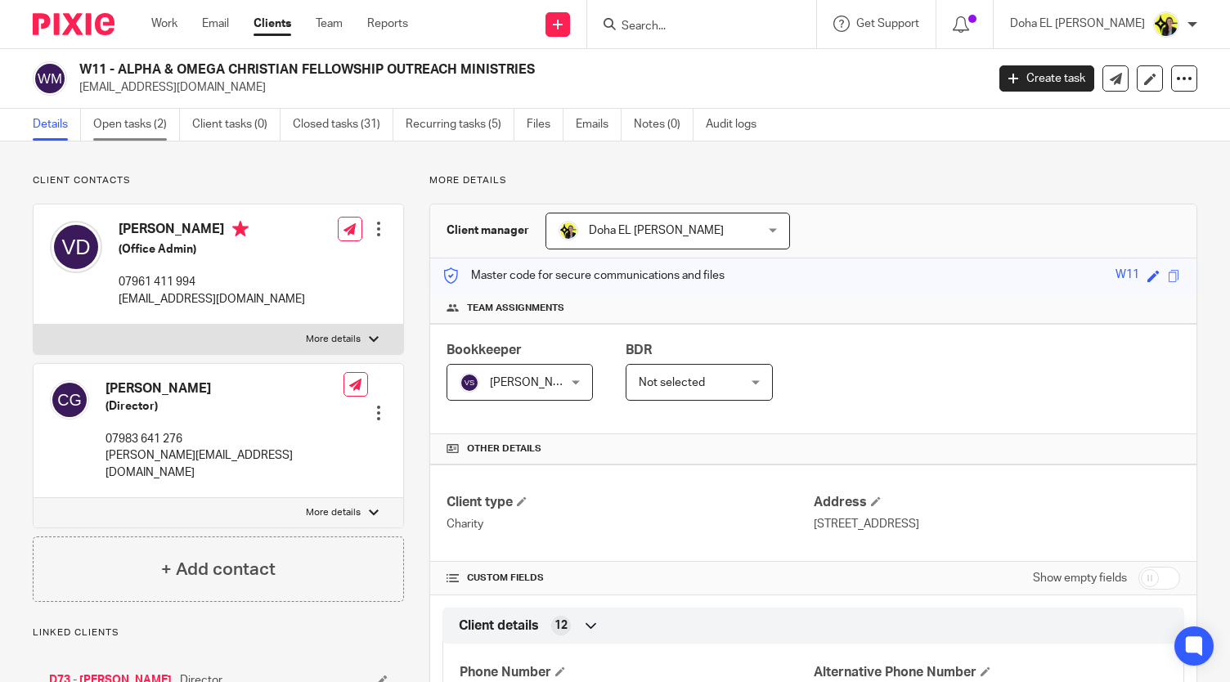
click at [121, 130] on link "Open tasks (2)" at bounding box center [136, 125] width 87 height 32
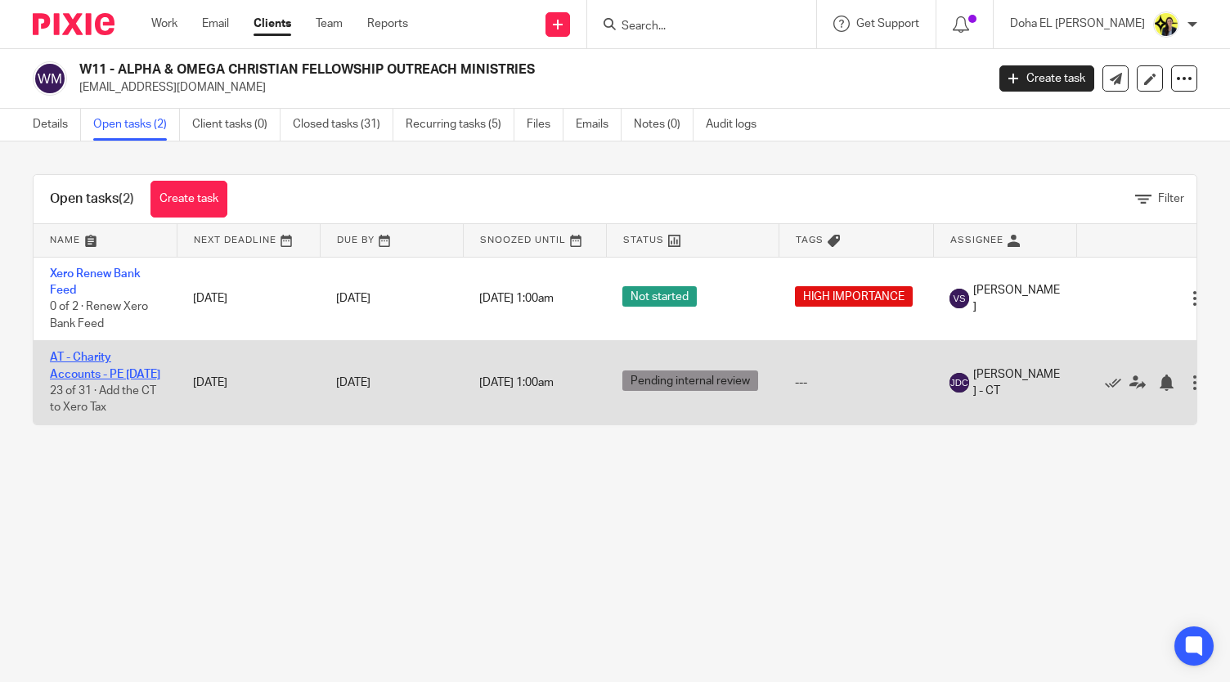
click at [79, 356] on link "AT - Charity Accounts - PE [DATE]" at bounding box center [105, 366] width 110 height 28
click at [1140, 385] on icon at bounding box center [1138, 383] width 16 height 16
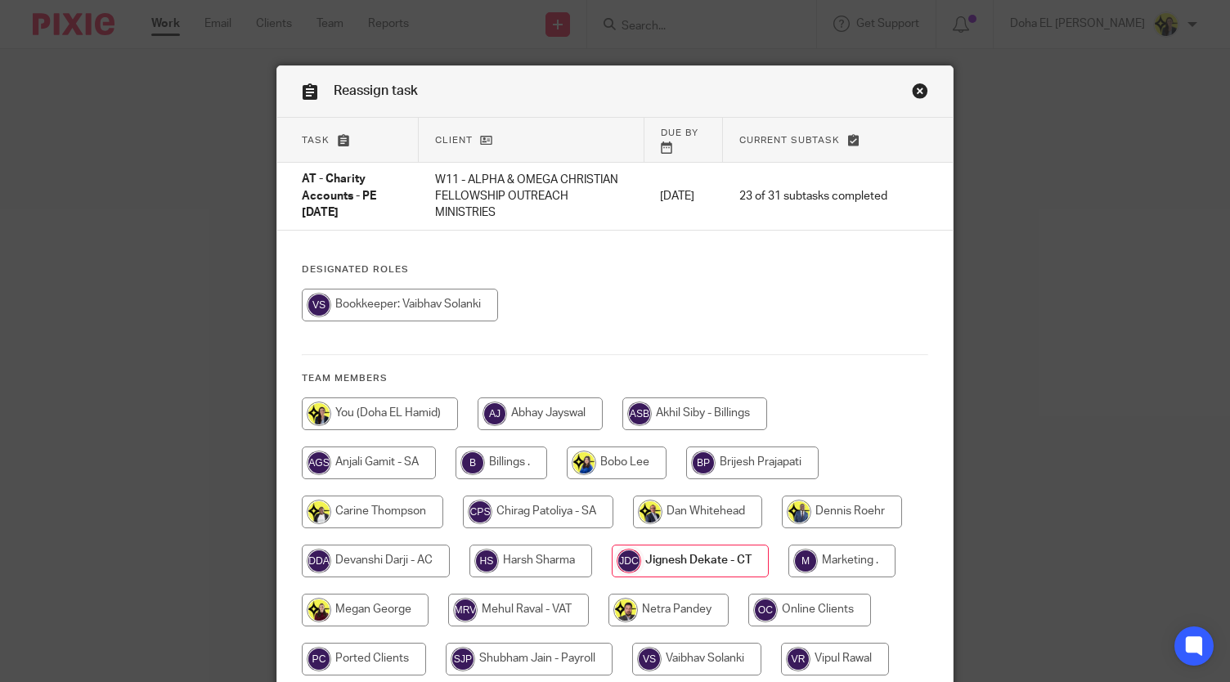
click at [663, 604] on input "radio" at bounding box center [669, 610] width 120 height 33
radio input "true"
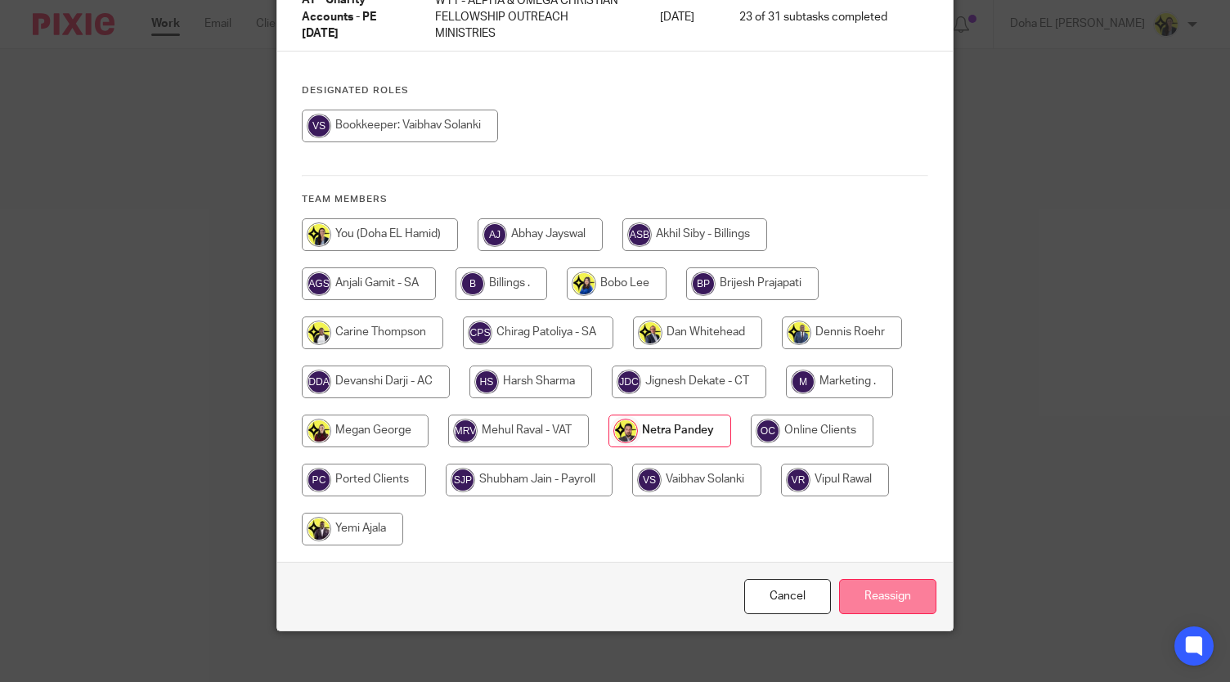
click at [872, 581] on input "Reassign" at bounding box center [887, 596] width 97 height 35
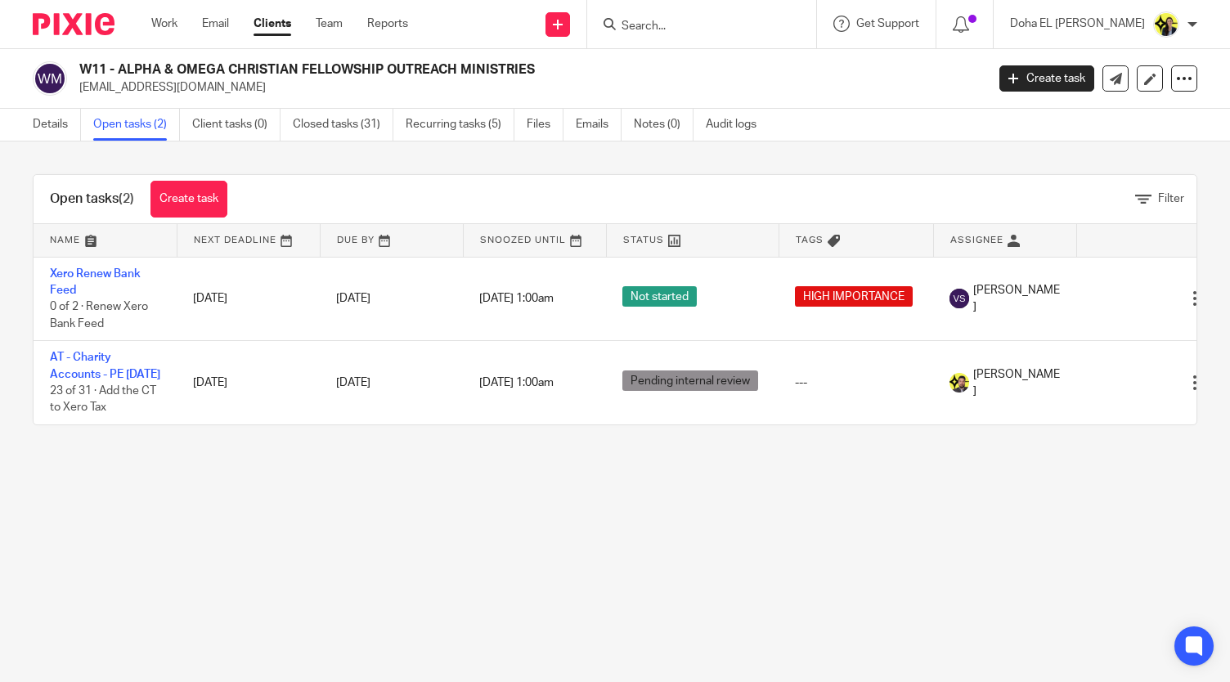
click at [695, 20] on input "Search" at bounding box center [693, 27] width 147 height 15
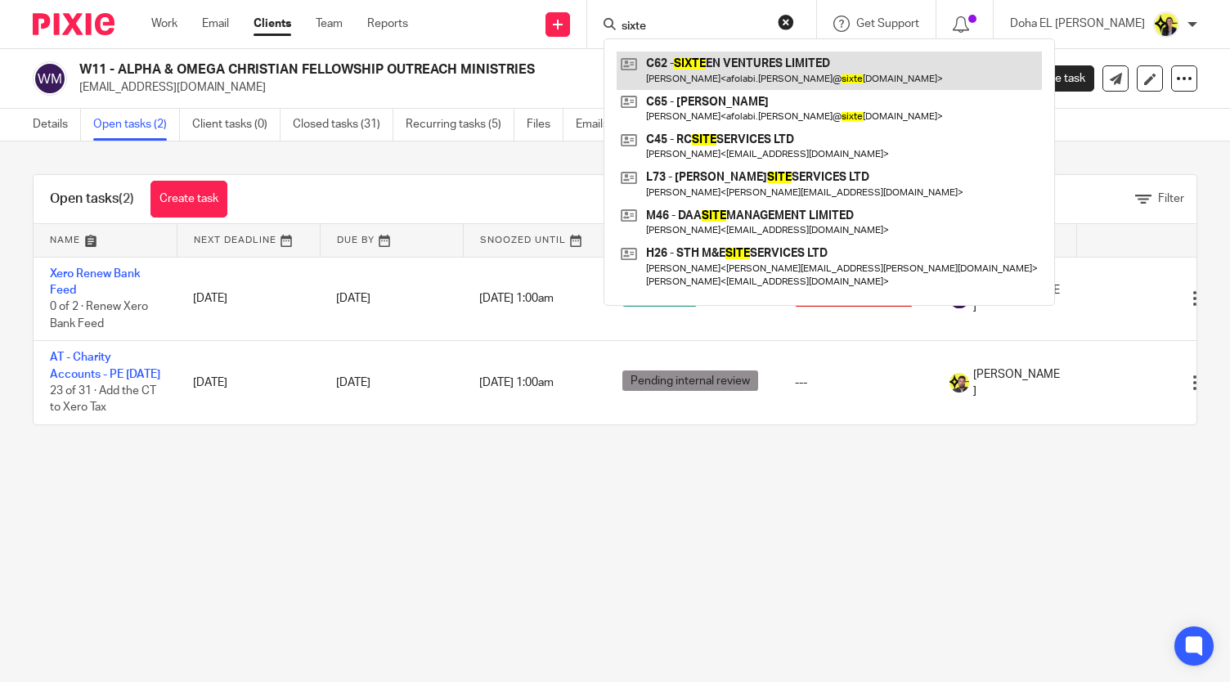
type input "sixte"
click at [731, 63] on link at bounding box center [829, 71] width 425 height 38
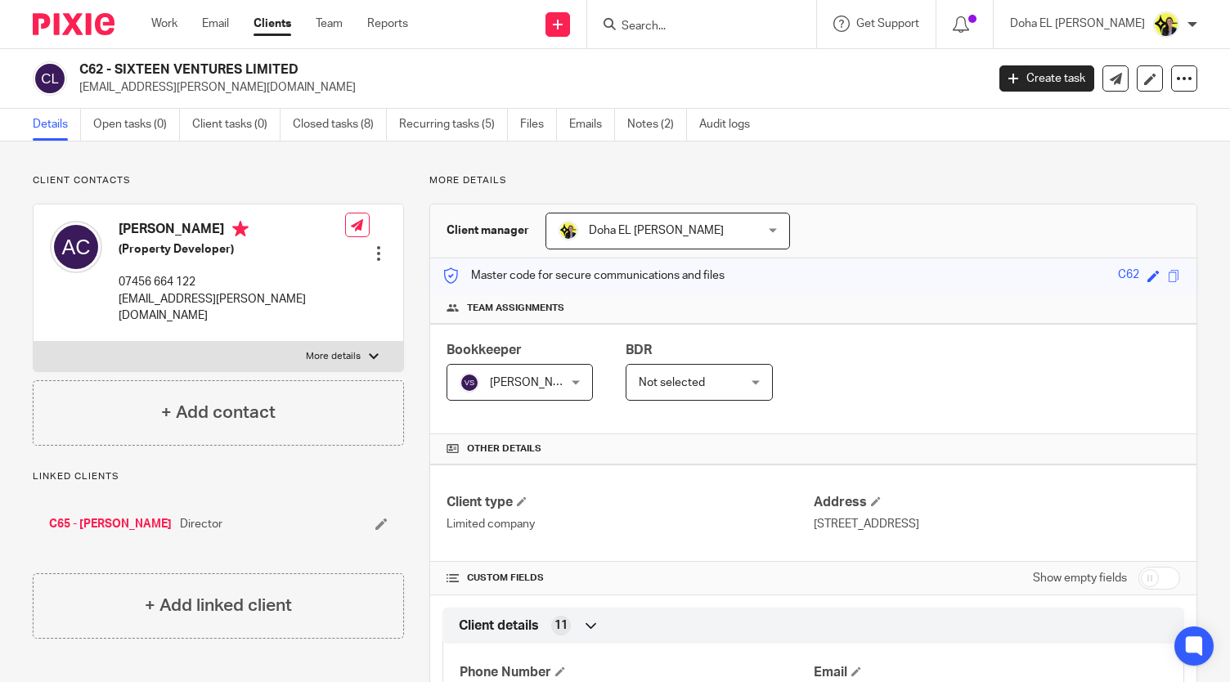
click at [236, 178] on p "Client contacts" at bounding box center [218, 180] width 371 height 13
click at [165, 302] on p "afolabi.coker@sixteenventures.co.uk" at bounding box center [232, 308] width 227 height 34
copy div "afolabi.coker@sixteenventures.co.uk"
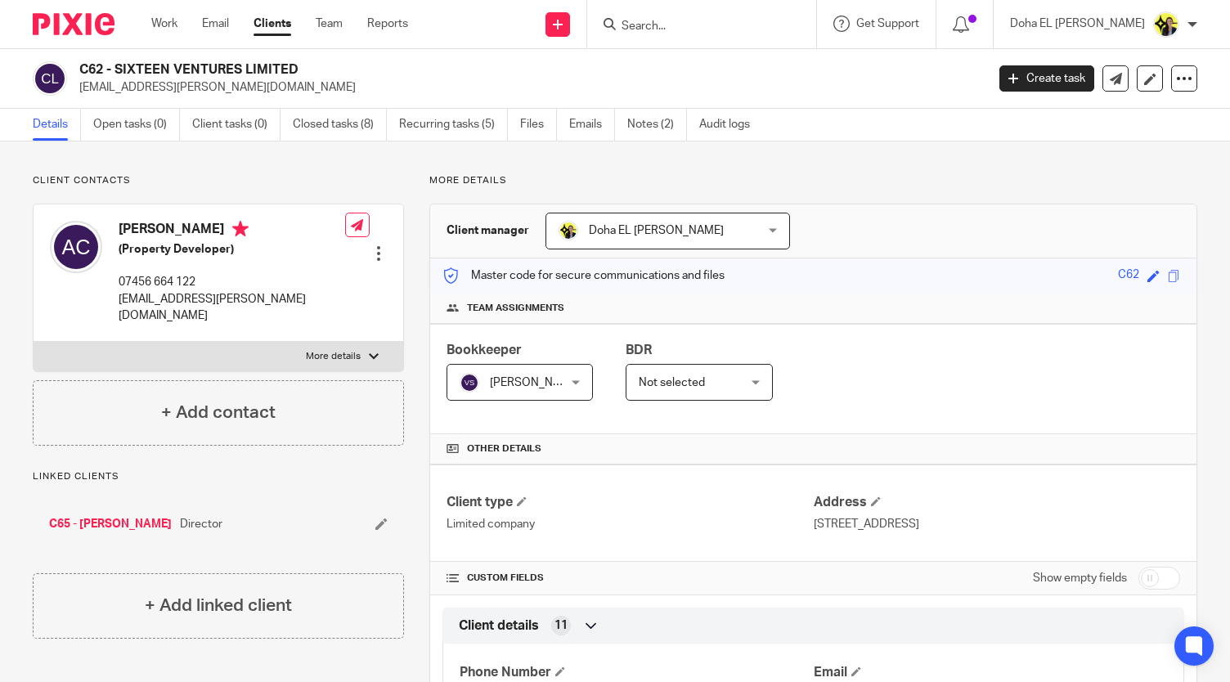
click at [144, 71] on h2 "C62 - SIXTEEN VENTURES LIMITED" at bounding box center [437, 69] width 717 height 17
copy div "C62 - SIXTEEN VENTURES LIMITED"
click at [138, 299] on p "afolabi.coker@sixteenventures.co.uk" at bounding box center [232, 308] width 227 height 34
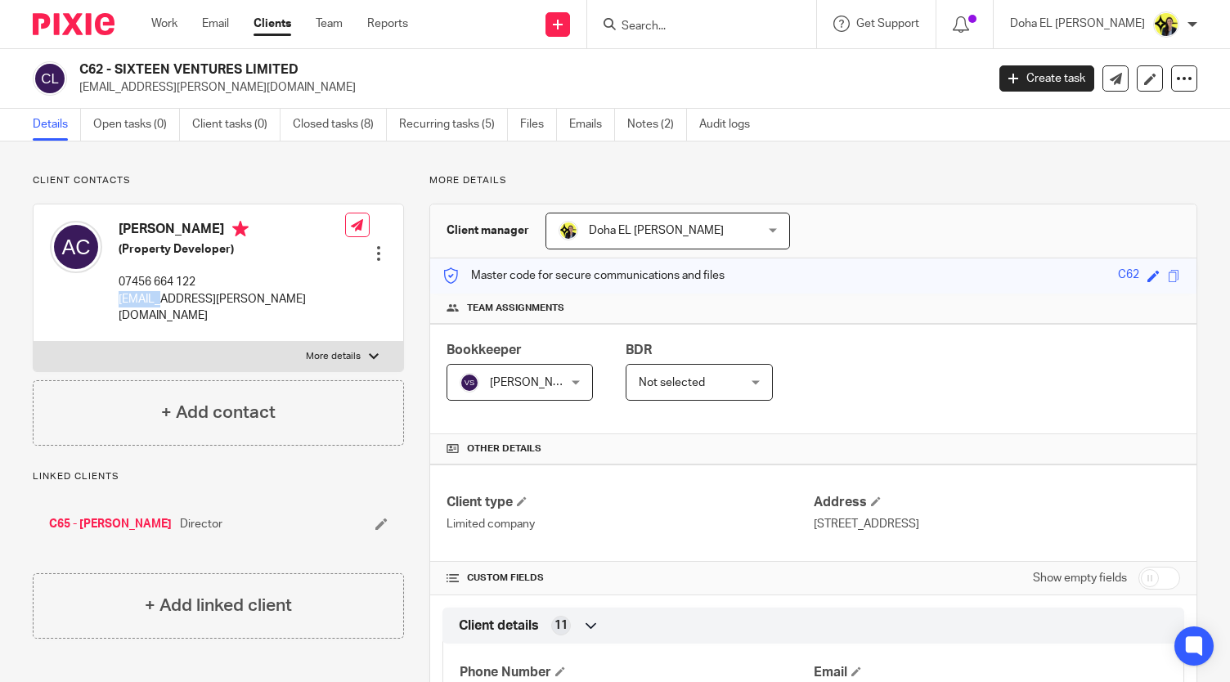
click at [138, 299] on p "afolabi.coker@sixteenventures.co.uk" at bounding box center [232, 308] width 227 height 34
copy div "afolabi.coker@sixteenventures.co.uk"
click at [290, 500] on div "C65 - AFOLABI COKER Director" at bounding box center [218, 524] width 371 height 49
click at [186, 525] on div "C65 - AFOLABI COKER Director" at bounding box center [218, 524] width 371 height 49
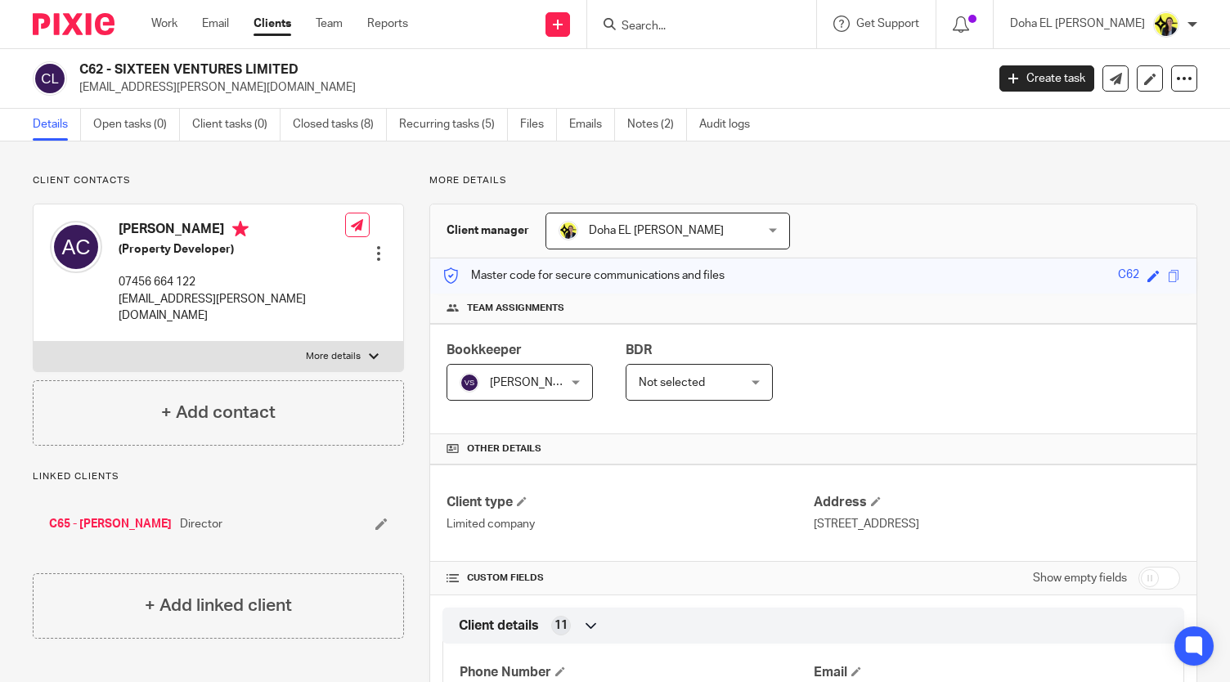
click at [186, 525] on div "C65 - AFOLABI COKER Director" at bounding box center [218, 524] width 371 height 49
click at [522, 186] on p "More details" at bounding box center [813, 180] width 768 height 13
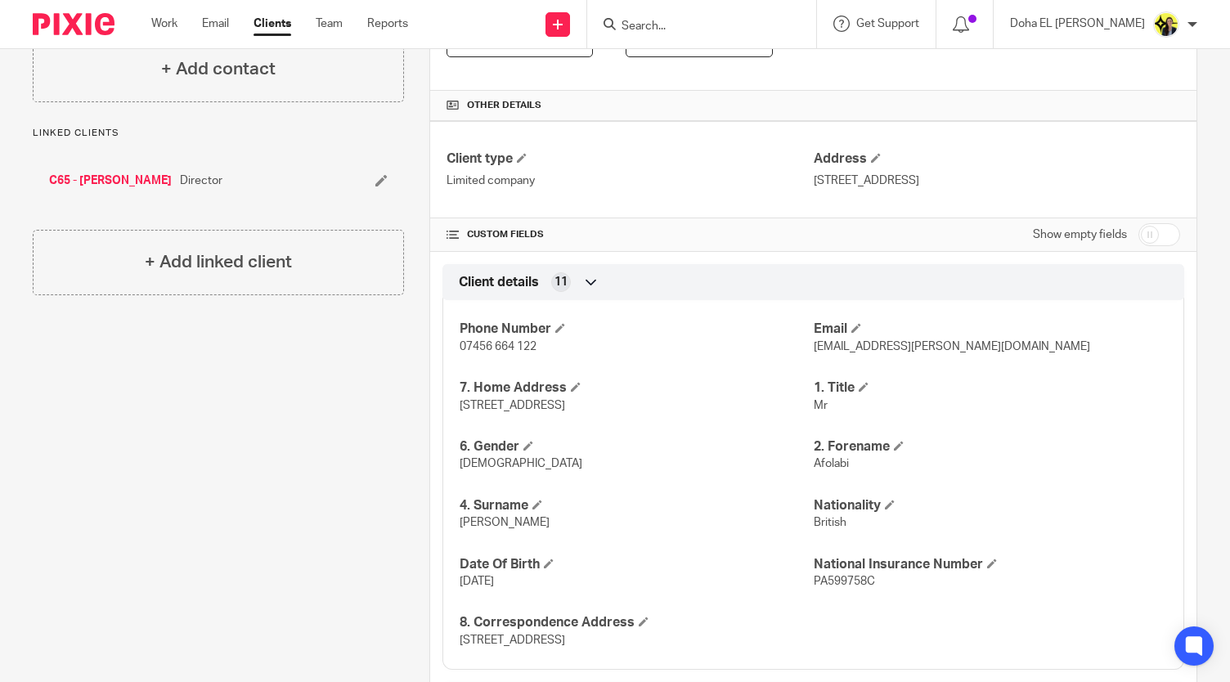
scroll to position [348, 0]
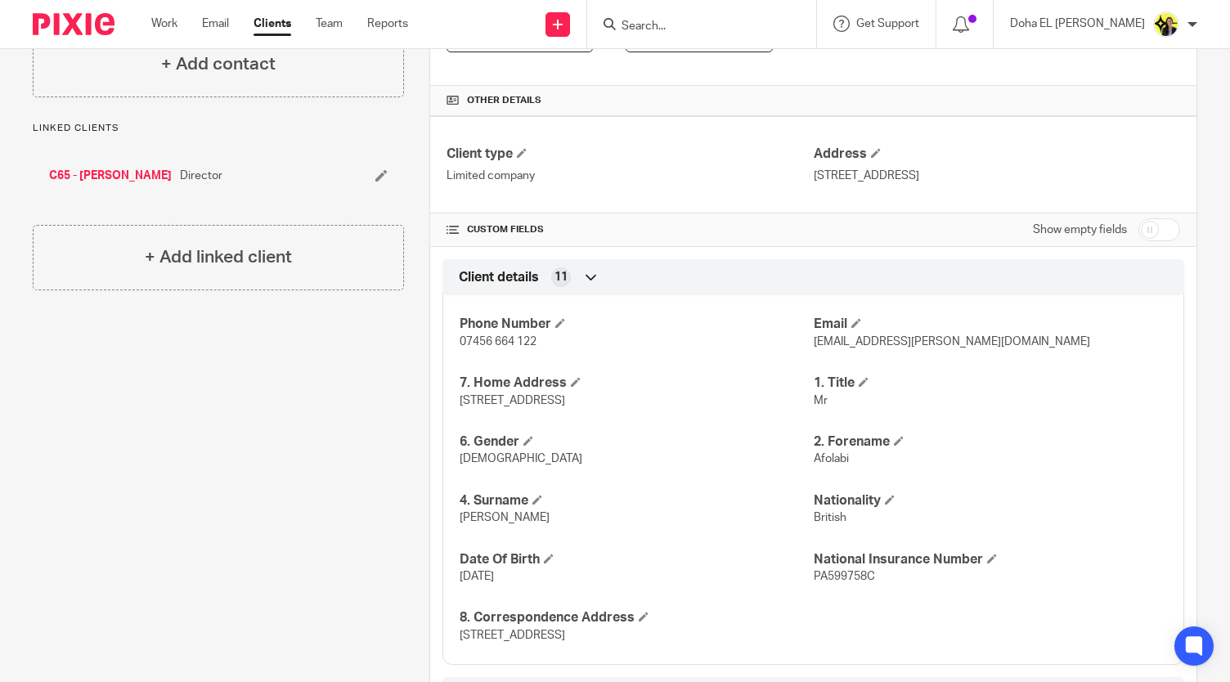
click at [1139, 227] on input "checkbox" at bounding box center [1160, 229] width 42 height 23
checkbox input "true"
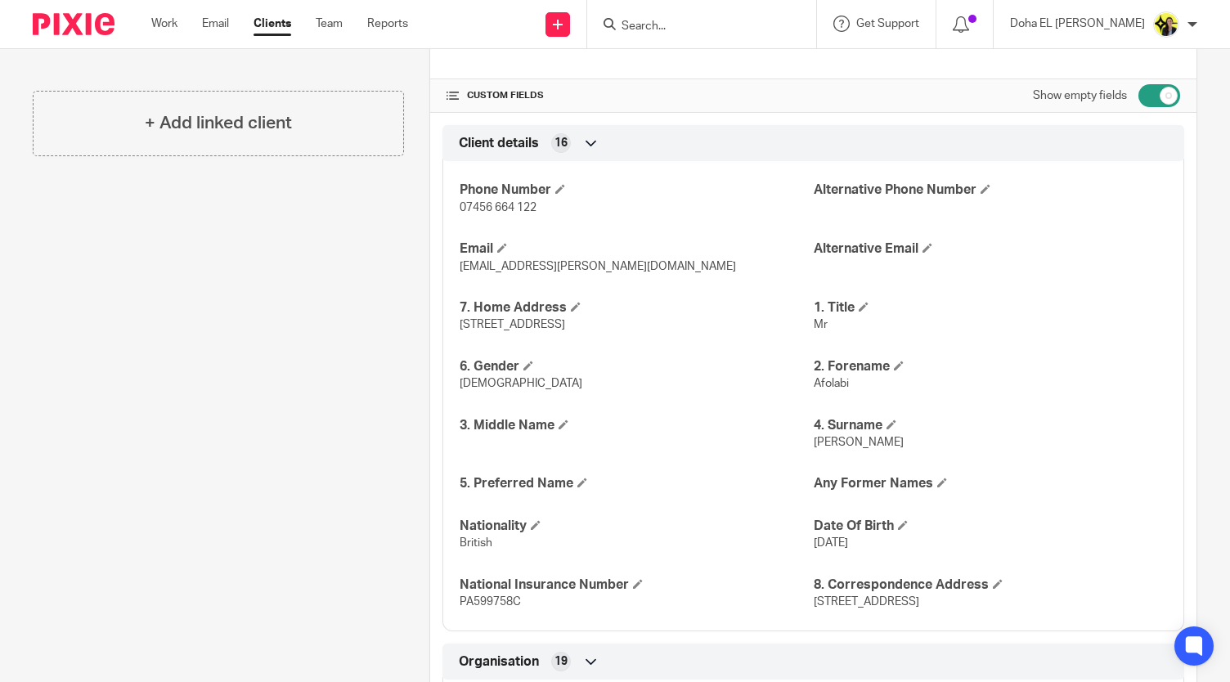
scroll to position [0, 0]
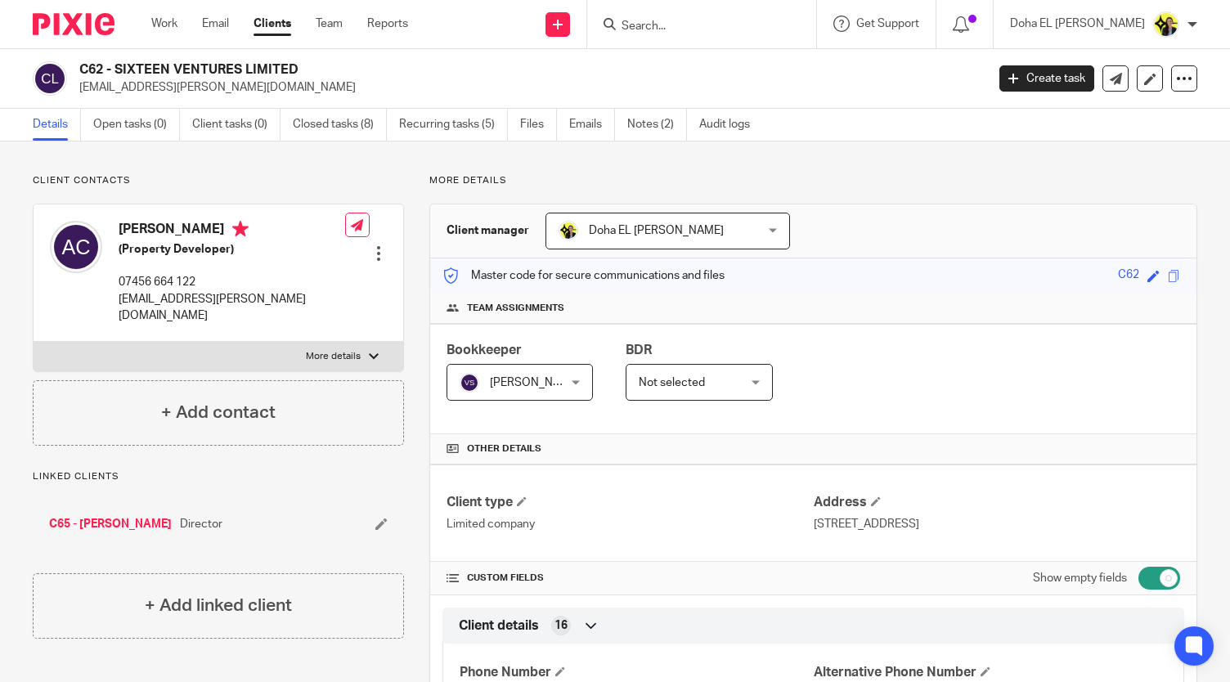
click at [728, 32] on input "Search" at bounding box center [693, 27] width 147 height 15
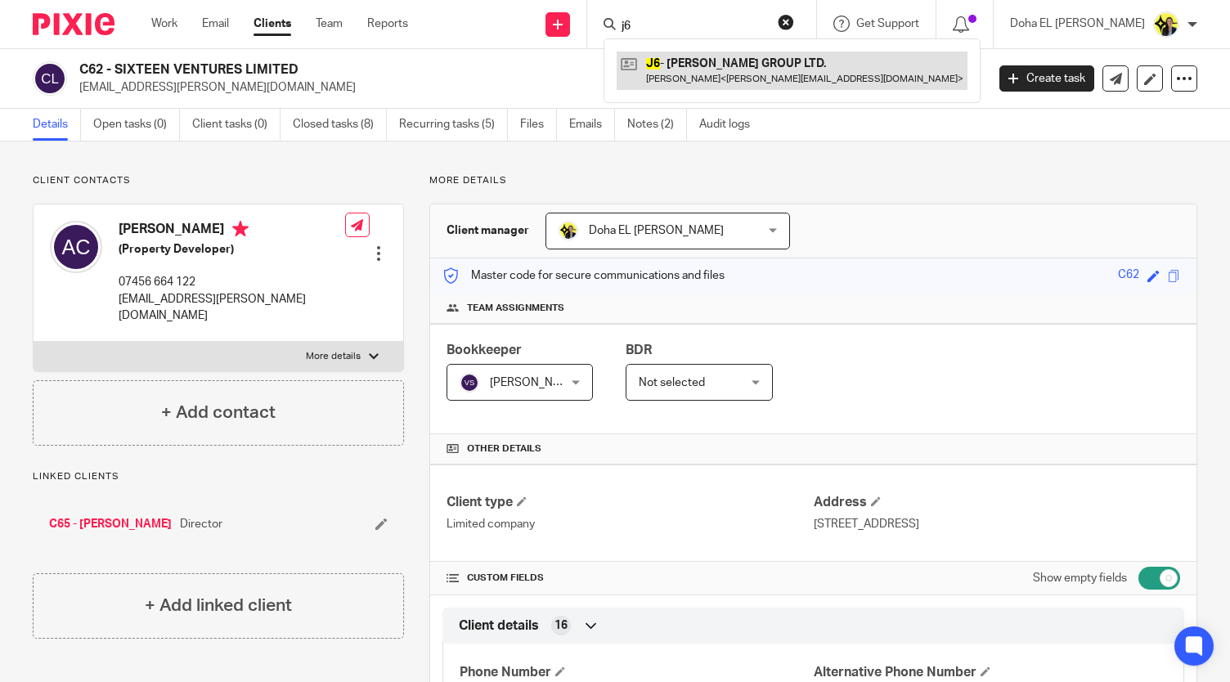
type input "j6"
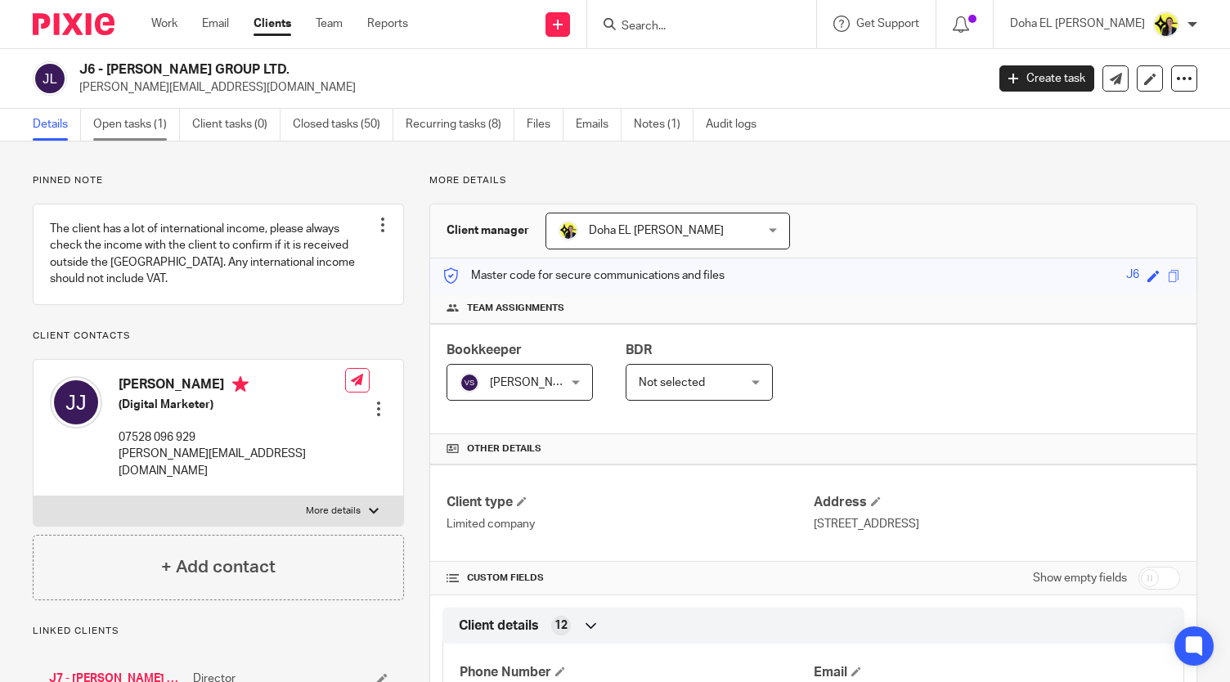
click at [131, 132] on link "Open tasks (1)" at bounding box center [136, 125] width 87 height 32
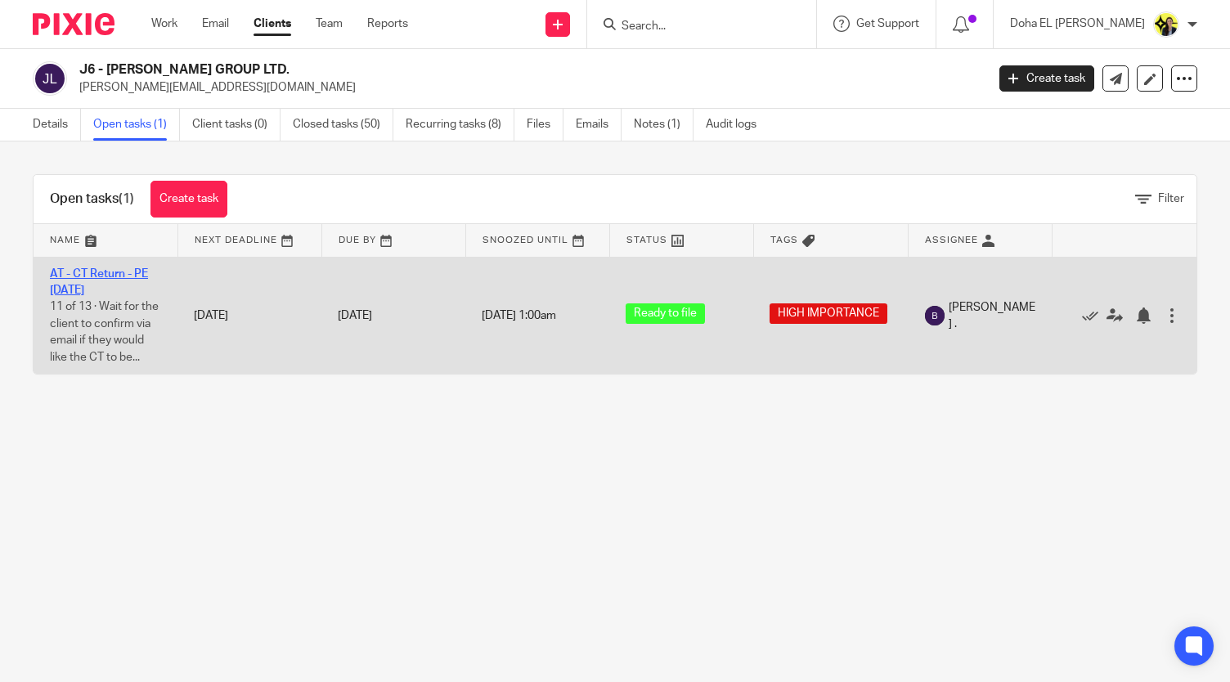
click at [110, 277] on link "AT - CT Return - PE [DATE]" at bounding box center [99, 282] width 98 height 28
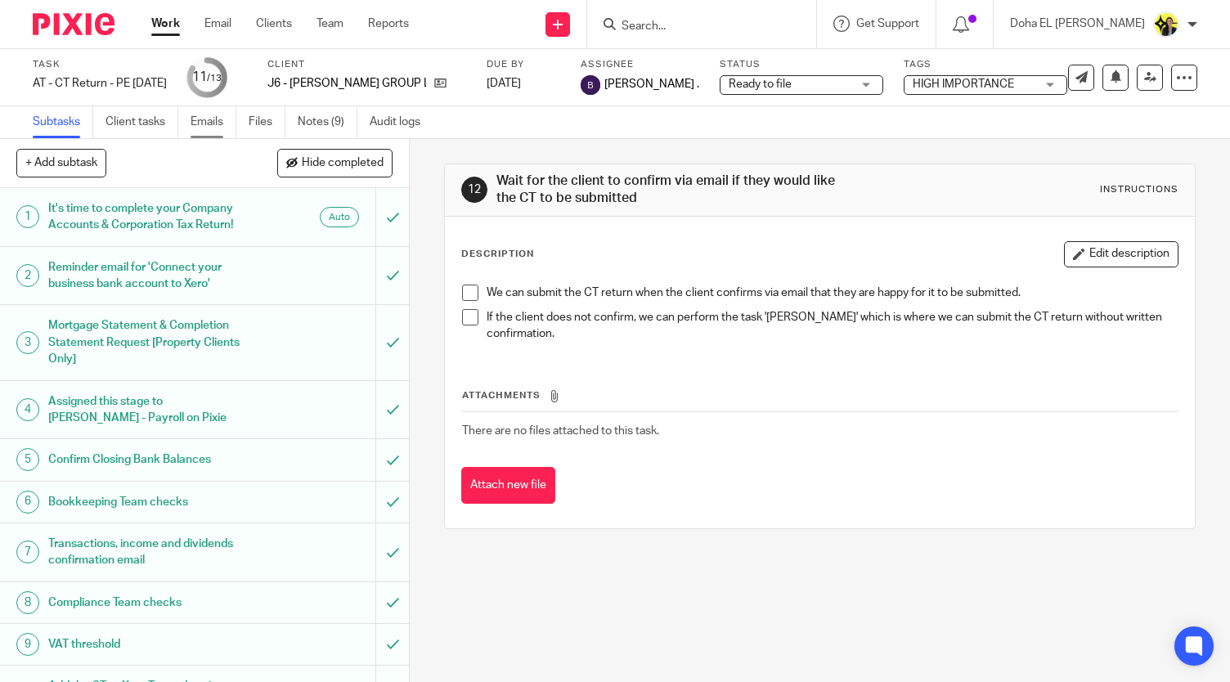
click at [216, 126] on link "Emails" at bounding box center [214, 122] width 46 height 32
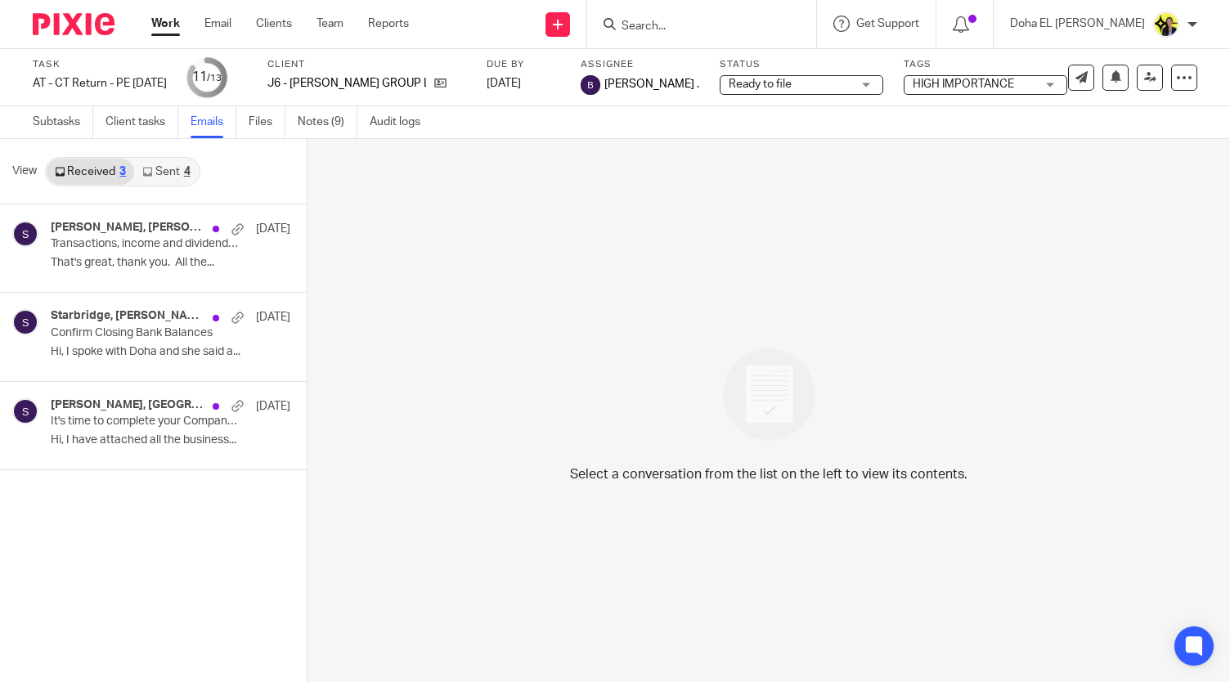
click at [150, 165] on link "Sent 4" at bounding box center [166, 172] width 64 height 26
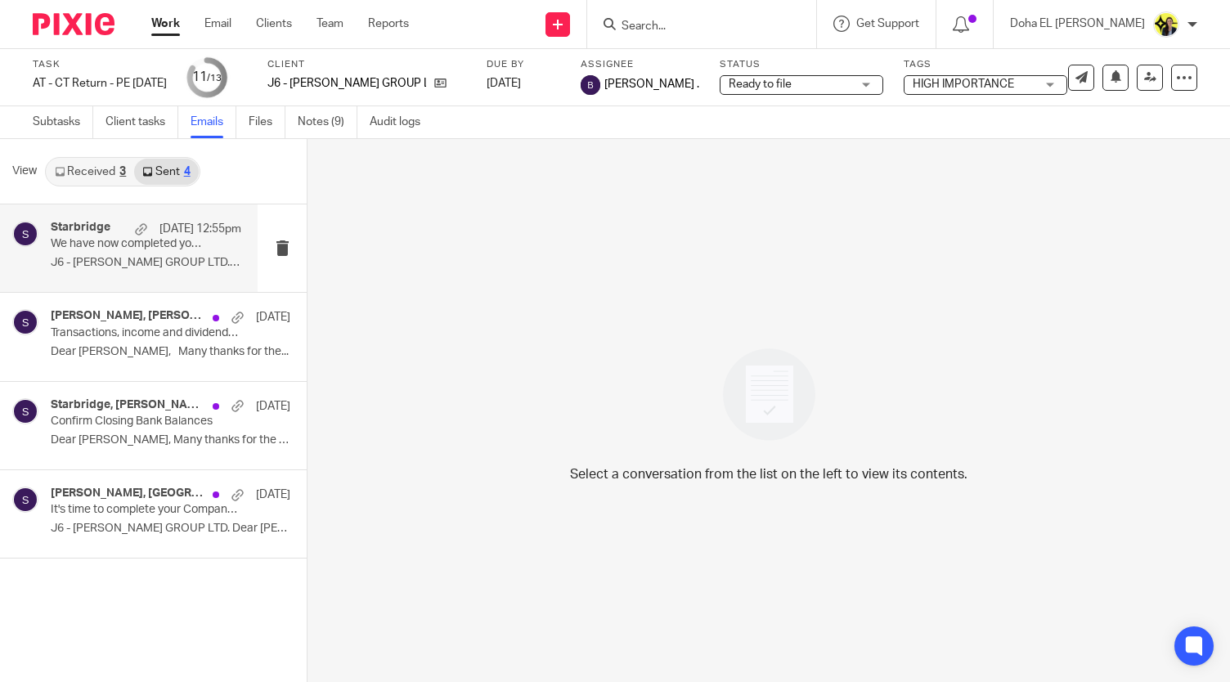
click at [106, 227] on h4 "Starbridge" at bounding box center [81, 228] width 60 height 14
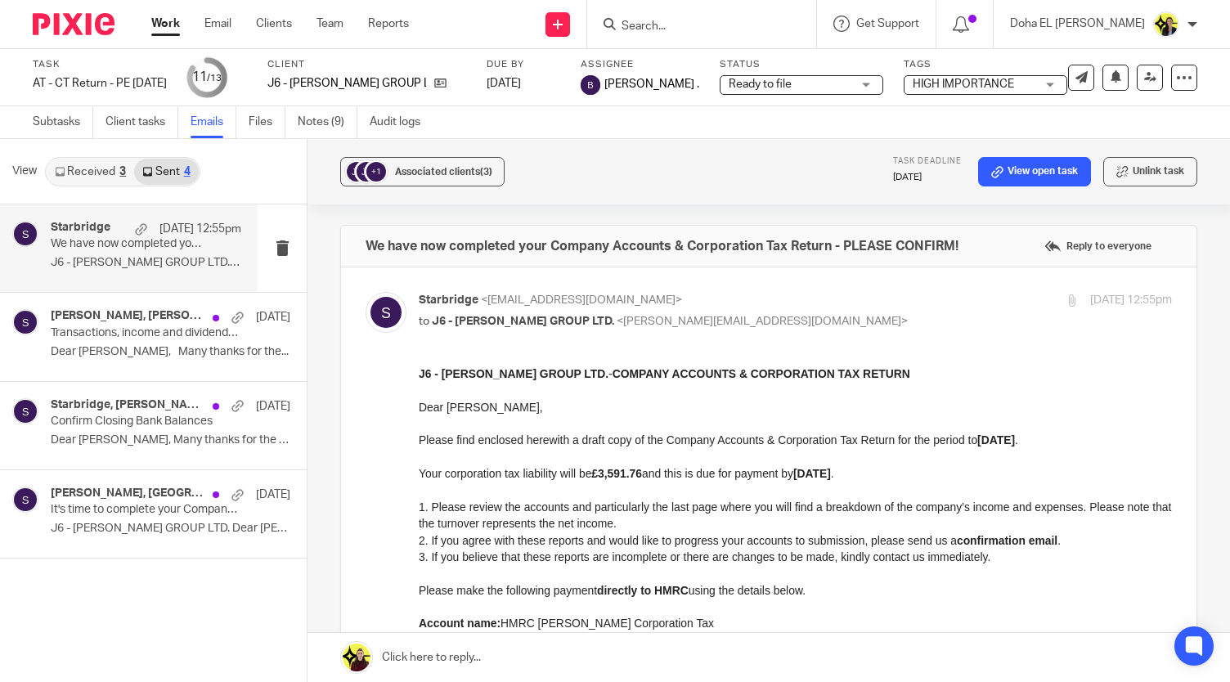
click at [692, 25] on input "Search" at bounding box center [693, 27] width 147 height 15
type input "a74"
click at [738, 69] on link at bounding box center [755, 71] width 277 height 38
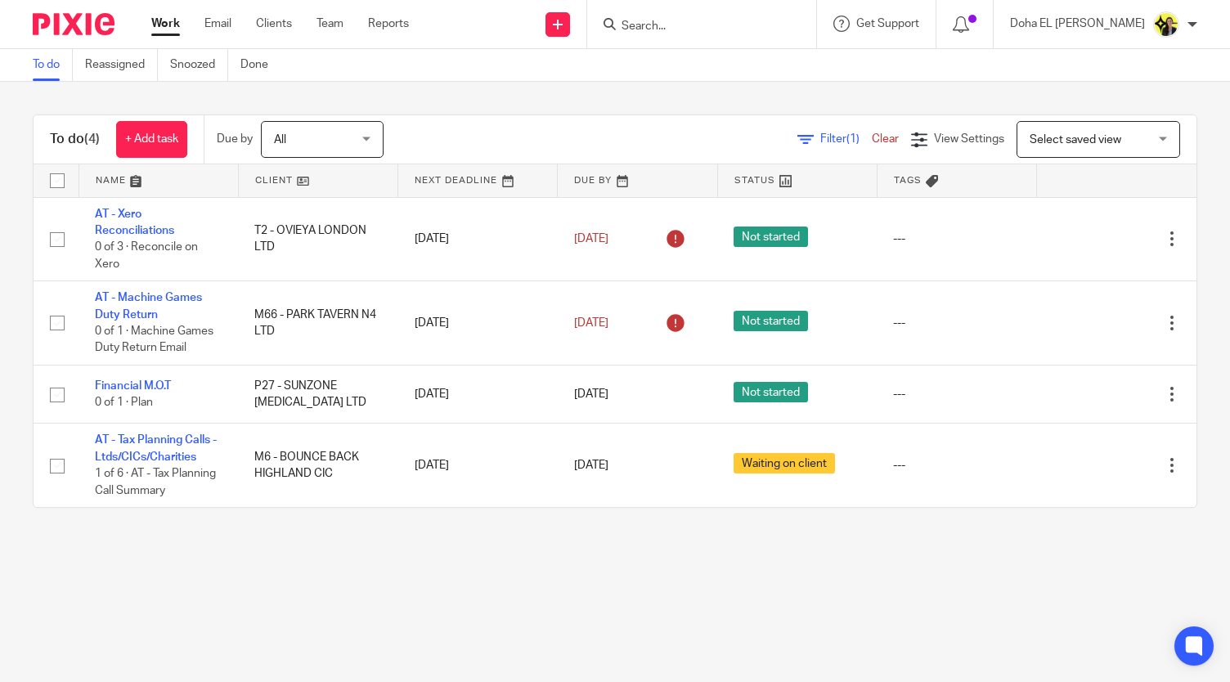
click at [339, 610] on main "To do Reassigned Snoozed Done To do (4) + Add task Due by All All [DATE] [DATE]…" at bounding box center [615, 341] width 1230 height 682
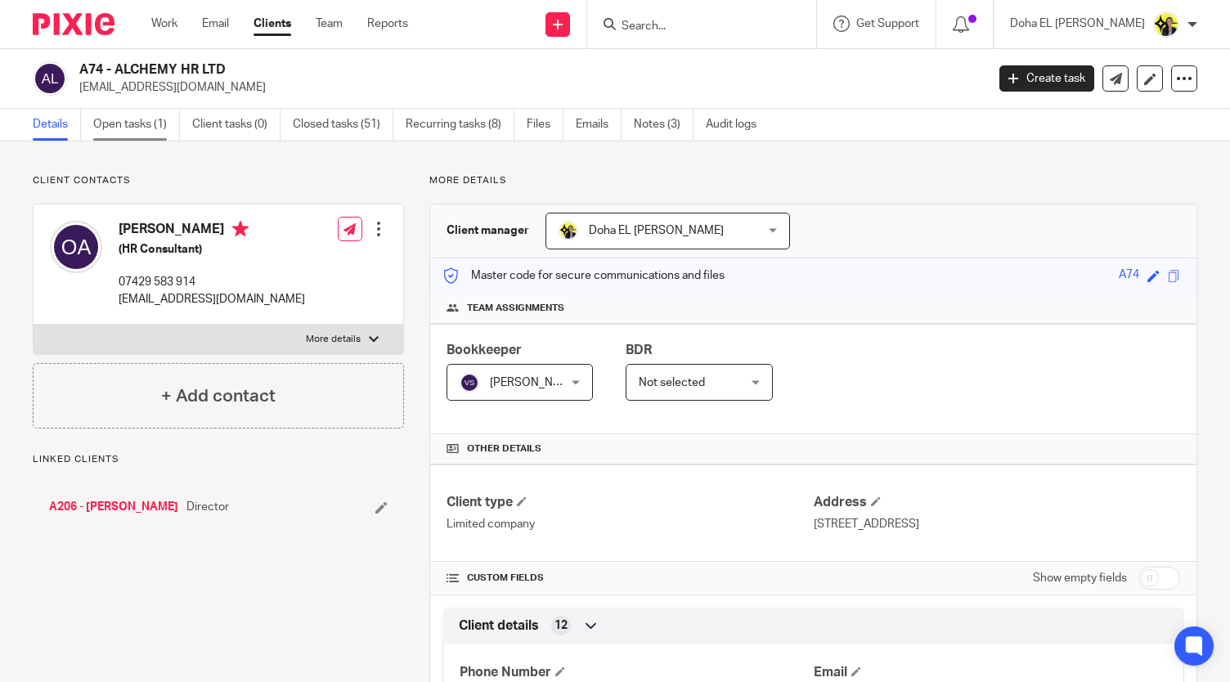
click at [142, 127] on link "Open tasks (1)" at bounding box center [136, 125] width 87 height 32
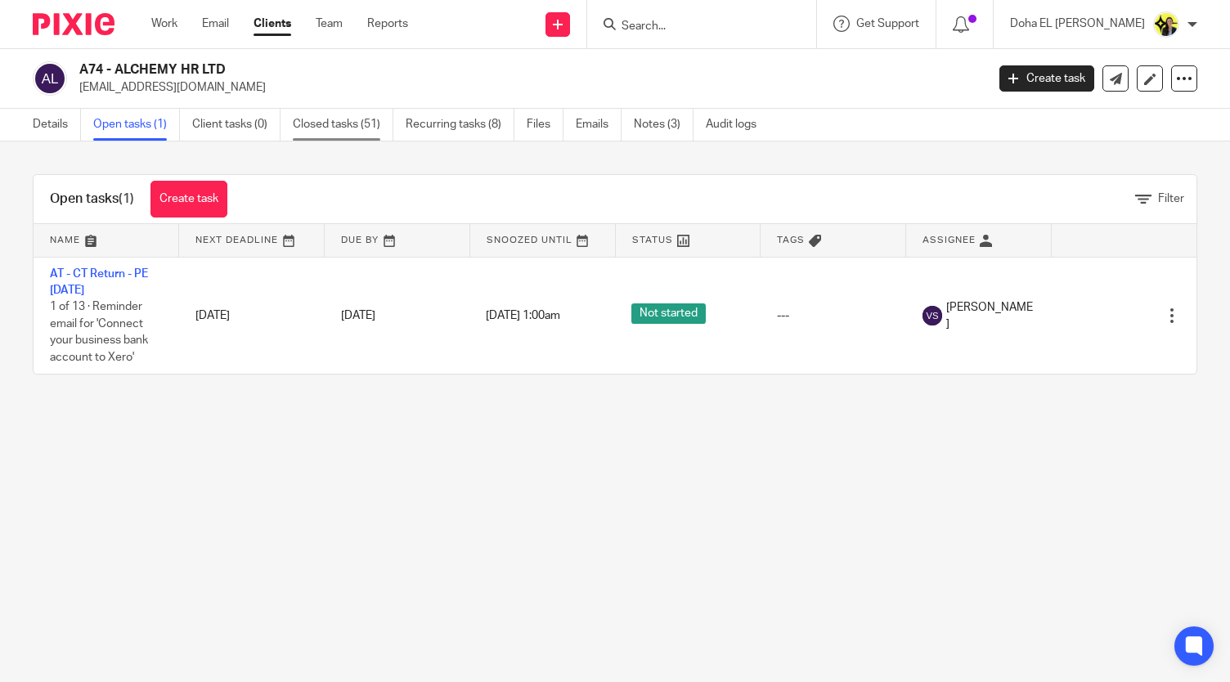
click at [309, 116] on link "Closed tasks (51)" at bounding box center [343, 125] width 101 height 32
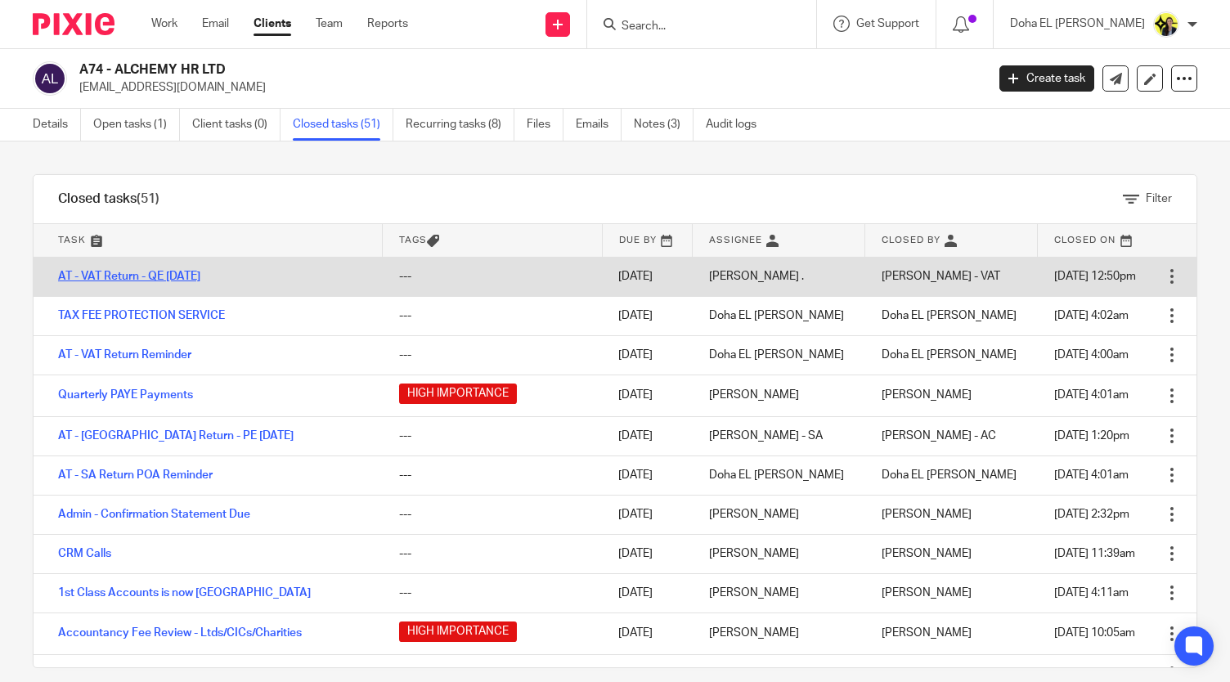
click at [145, 272] on link "AT - VAT Return - QE [DATE]" at bounding box center [129, 276] width 142 height 11
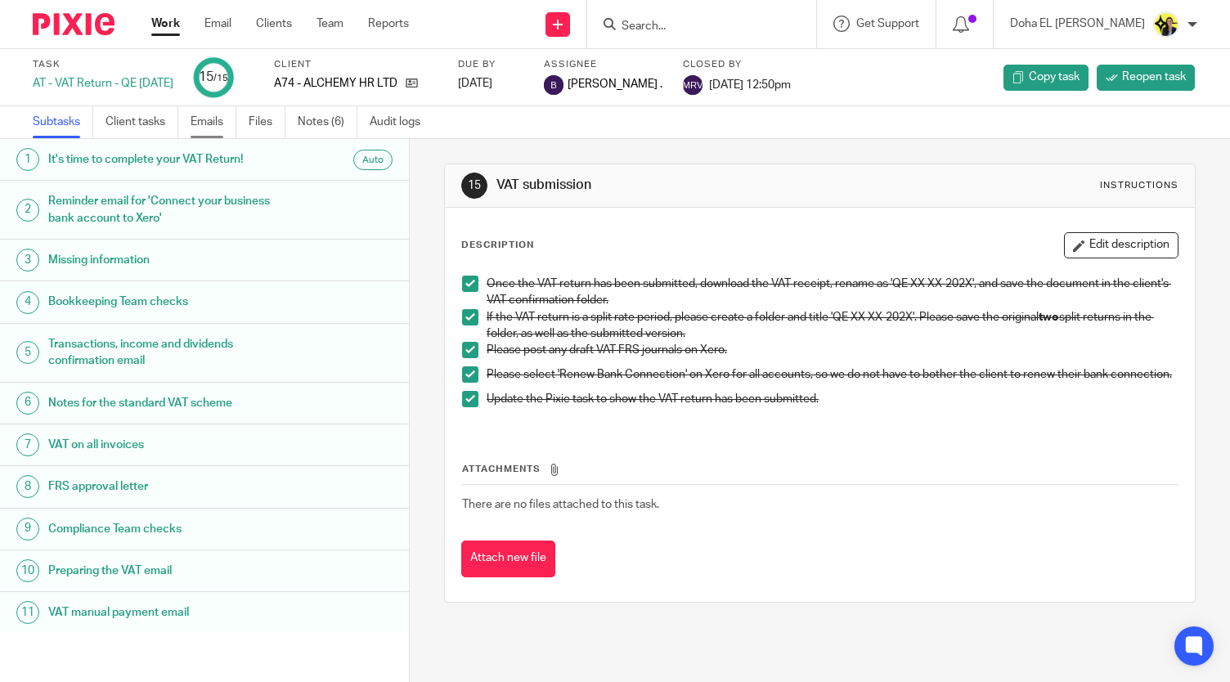
click at [206, 125] on link "Emails" at bounding box center [214, 122] width 46 height 32
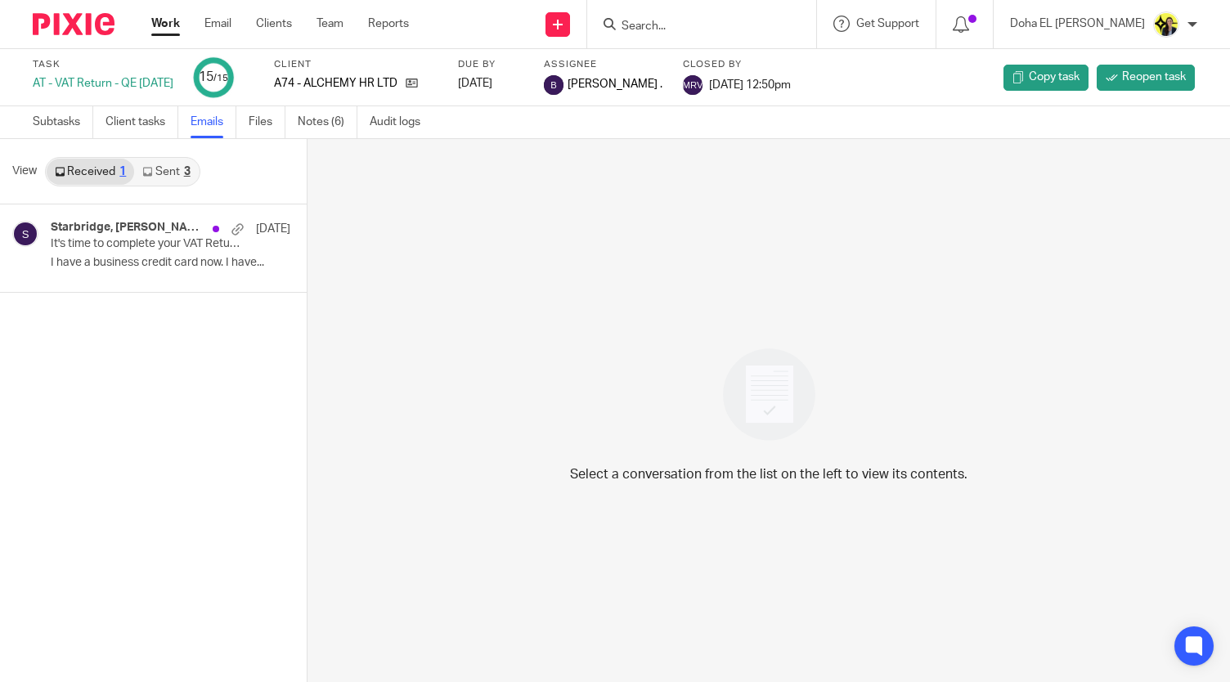
click at [160, 179] on link "Sent 3" at bounding box center [166, 172] width 64 height 26
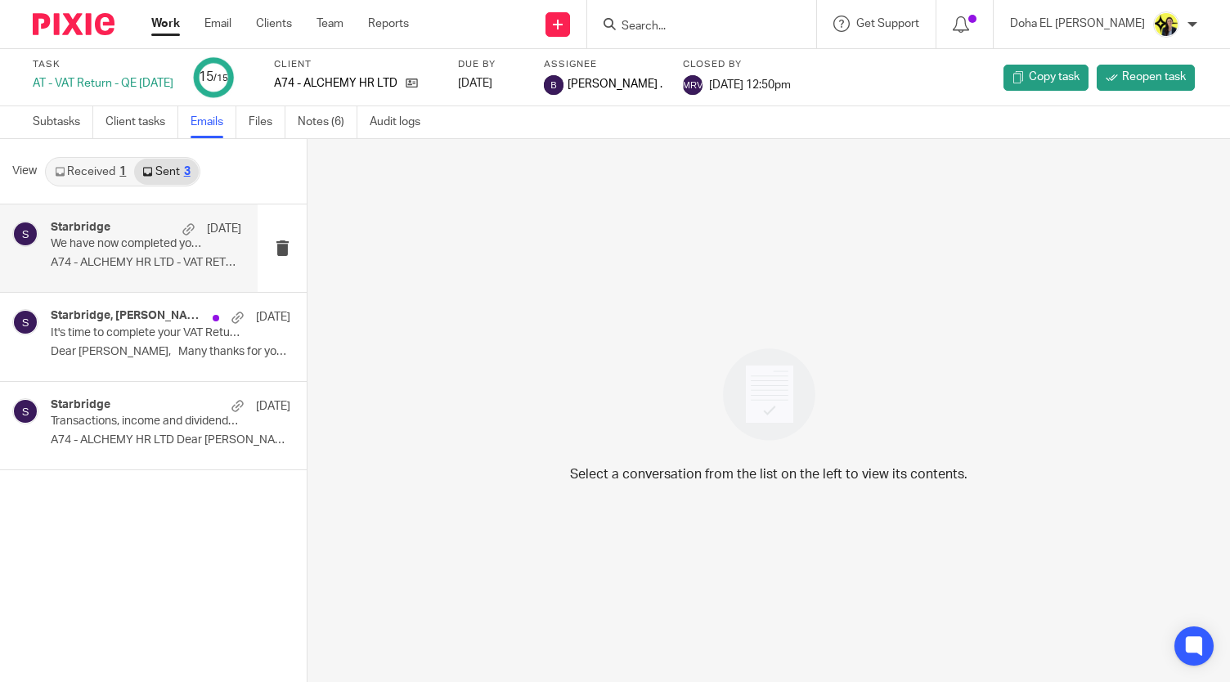
click at [118, 232] on div "Starbridge [DATE]" at bounding box center [146, 229] width 191 height 16
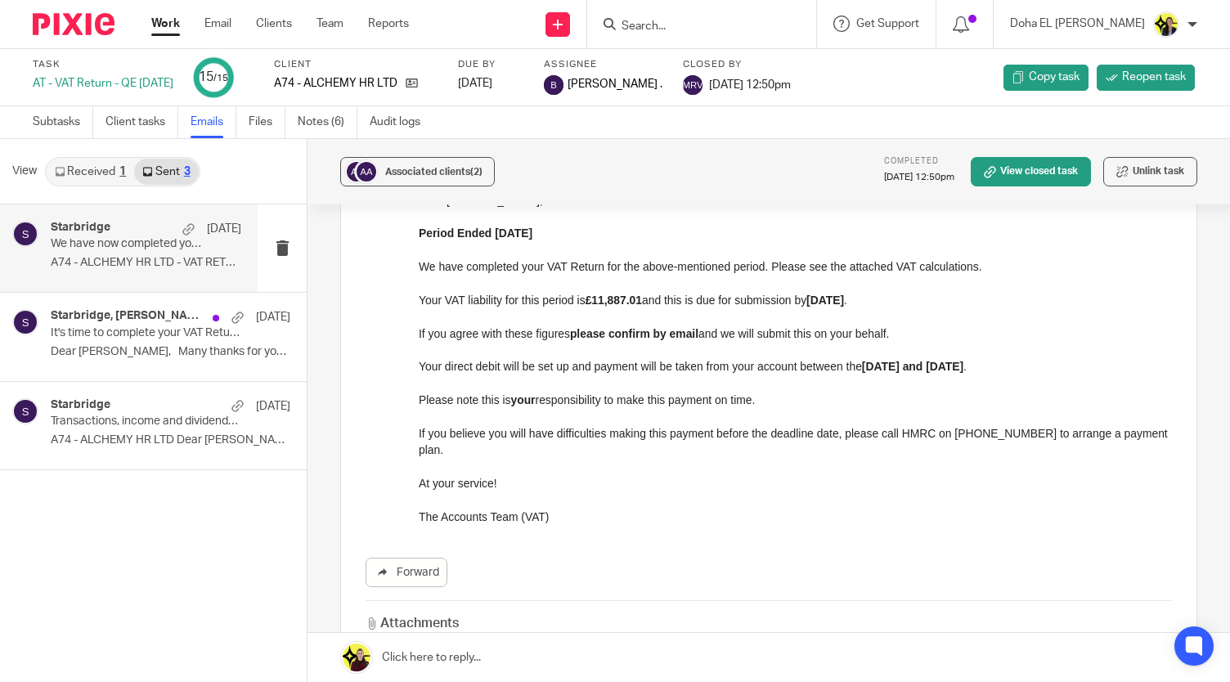
scroll to position [223, 0]
click at [784, 420] on p at bounding box center [795, 414] width 753 height 16
